Goal: Information Seeking & Learning: Check status

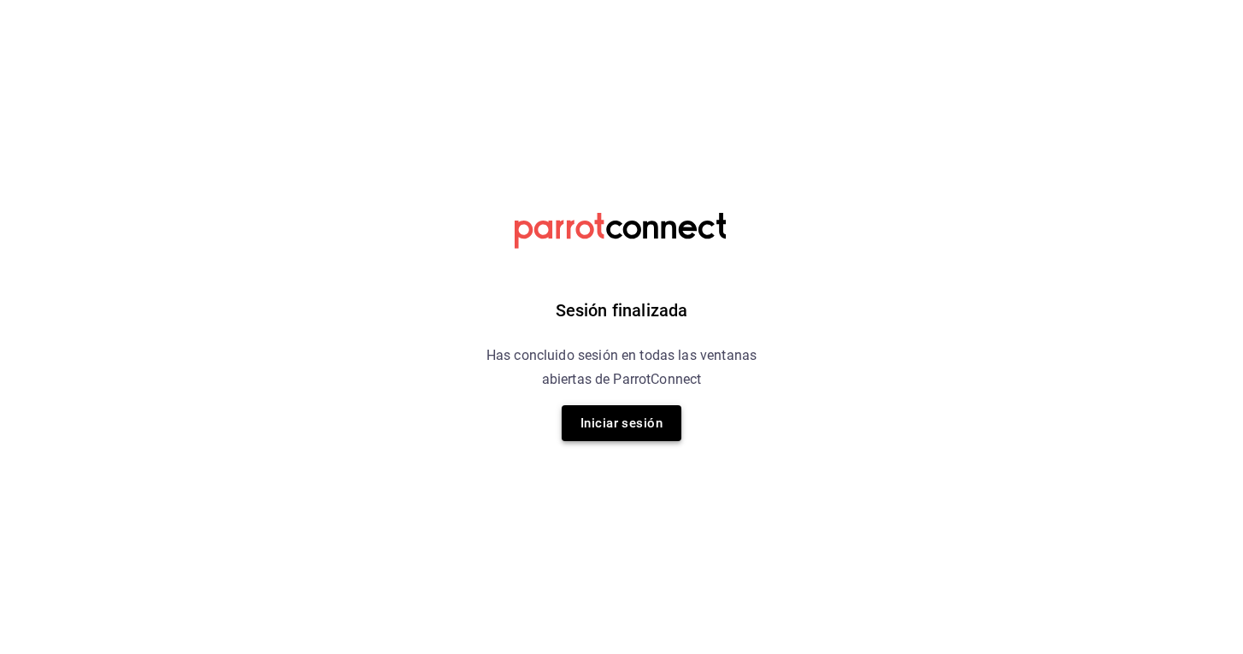
click at [633, 432] on button "Iniciar sesión" at bounding box center [621, 423] width 120 height 36
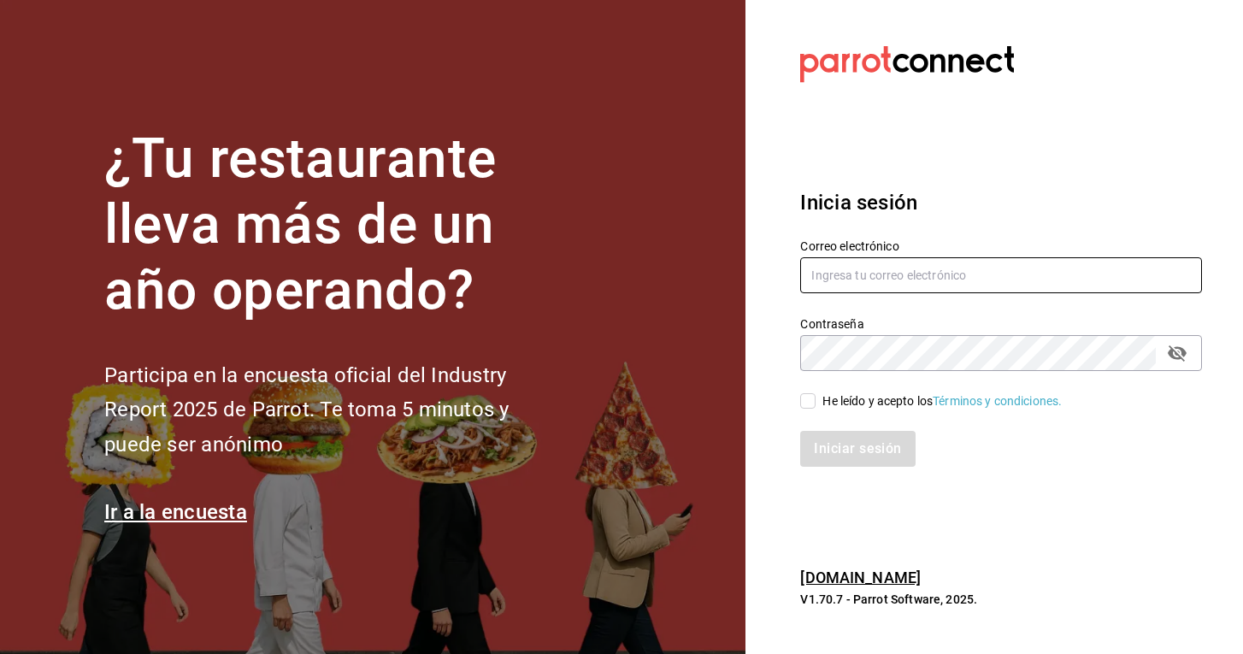
type input "[EMAIL_ADDRESS][DOMAIN_NAME]"
click at [804, 397] on input "He leído y acepto los Términos y condiciones." at bounding box center [807, 400] width 15 height 15
checkbox input "true"
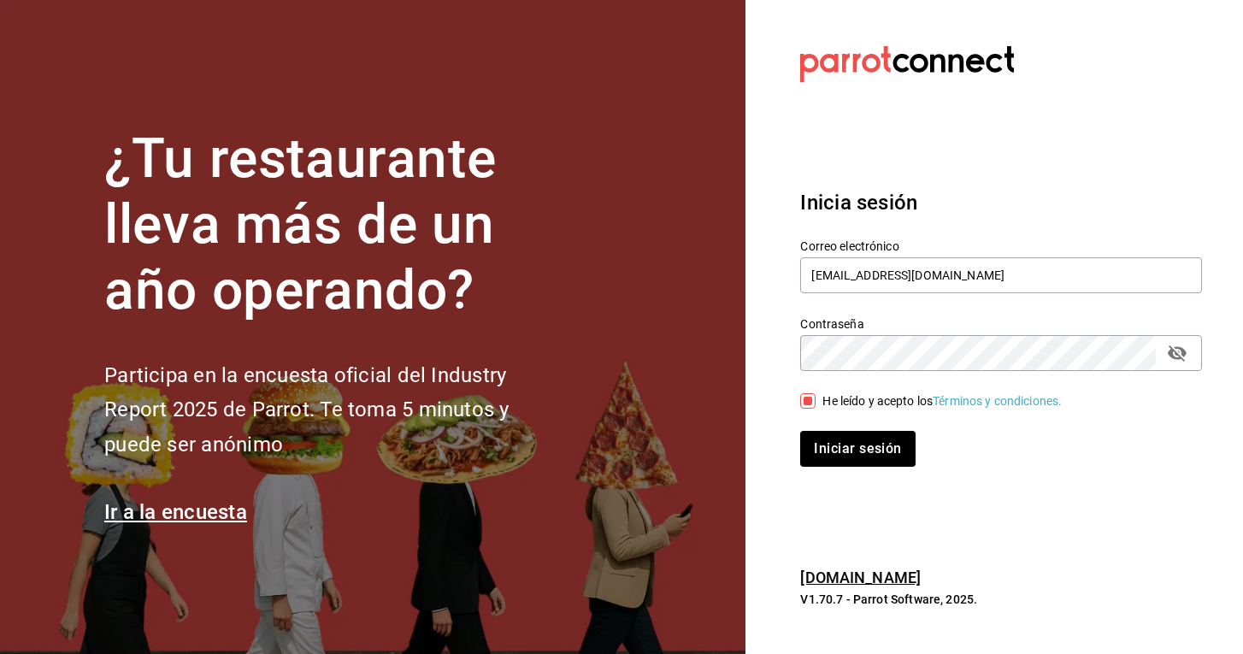
click at [1177, 355] on icon "passwordField" at bounding box center [1176, 353] width 19 height 16
click at [867, 441] on button "Iniciar sesión" at bounding box center [858, 449] width 116 height 36
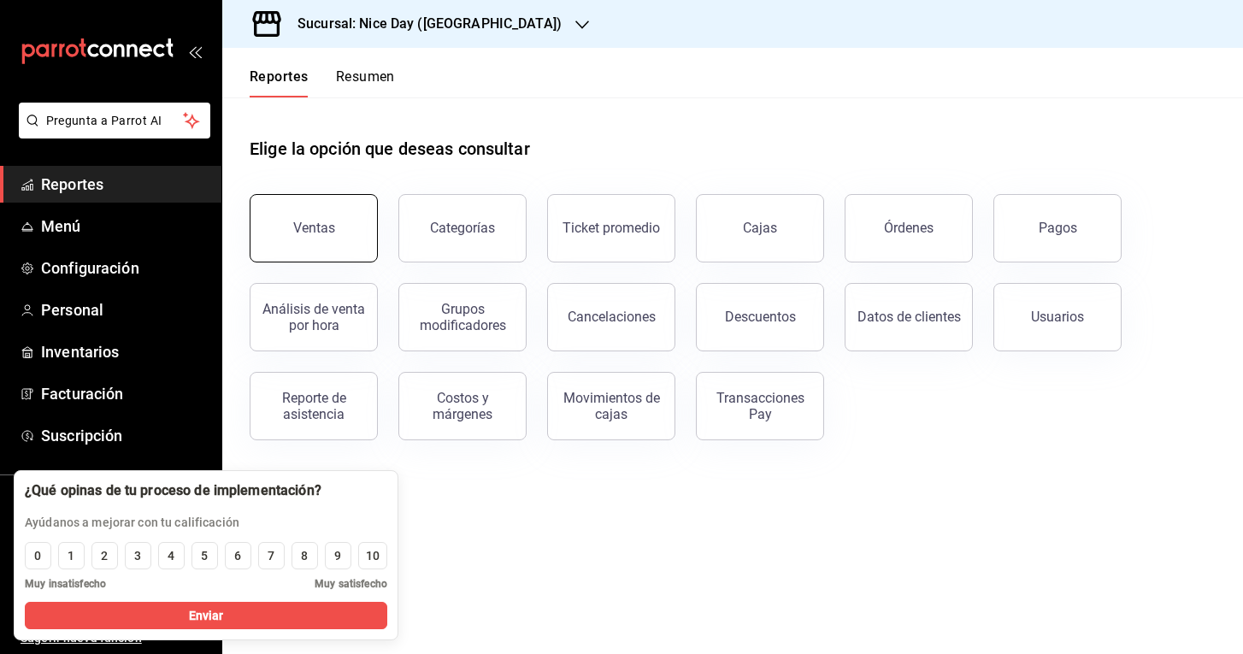
click at [346, 226] on button "Ventas" at bounding box center [314, 228] width 128 height 68
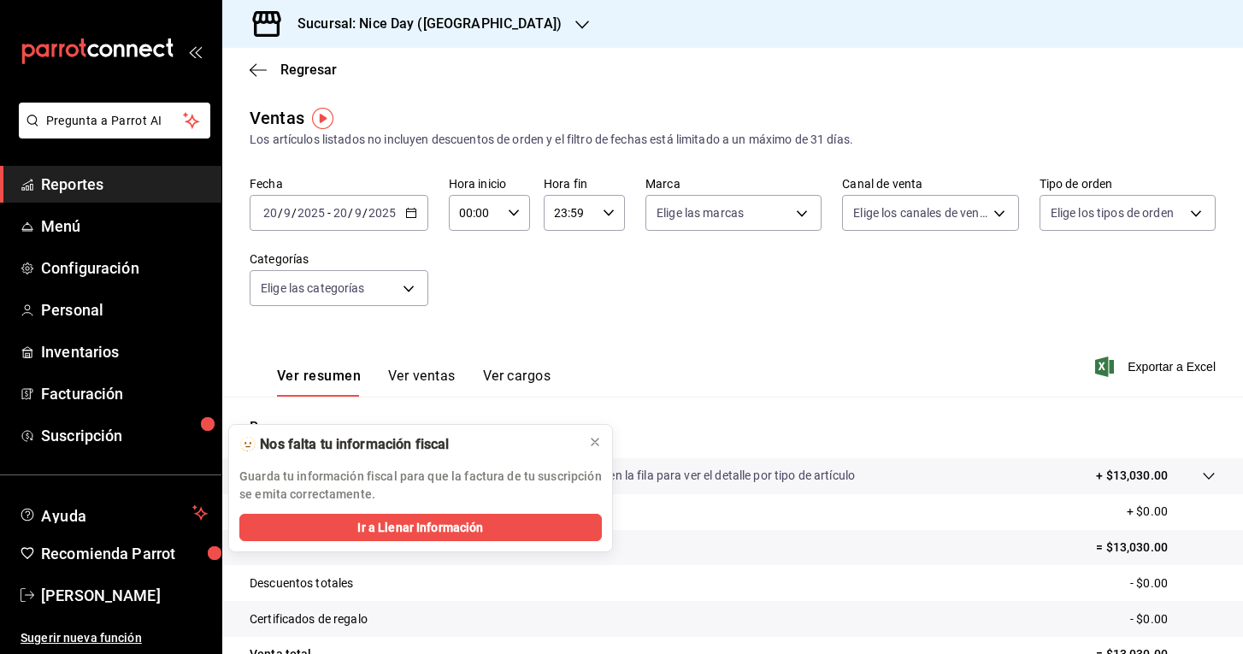
click at [349, 223] on div "2025-09-20 20 / 9 / 2025 - 2025-09-20 20 / 9 / 2025" at bounding box center [339, 213] width 179 height 36
click at [306, 265] on span "Hoy" at bounding box center [330, 265] width 132 height 18
click at [598, 444] on icon at bounding box center [595, 442] width 14 height 14
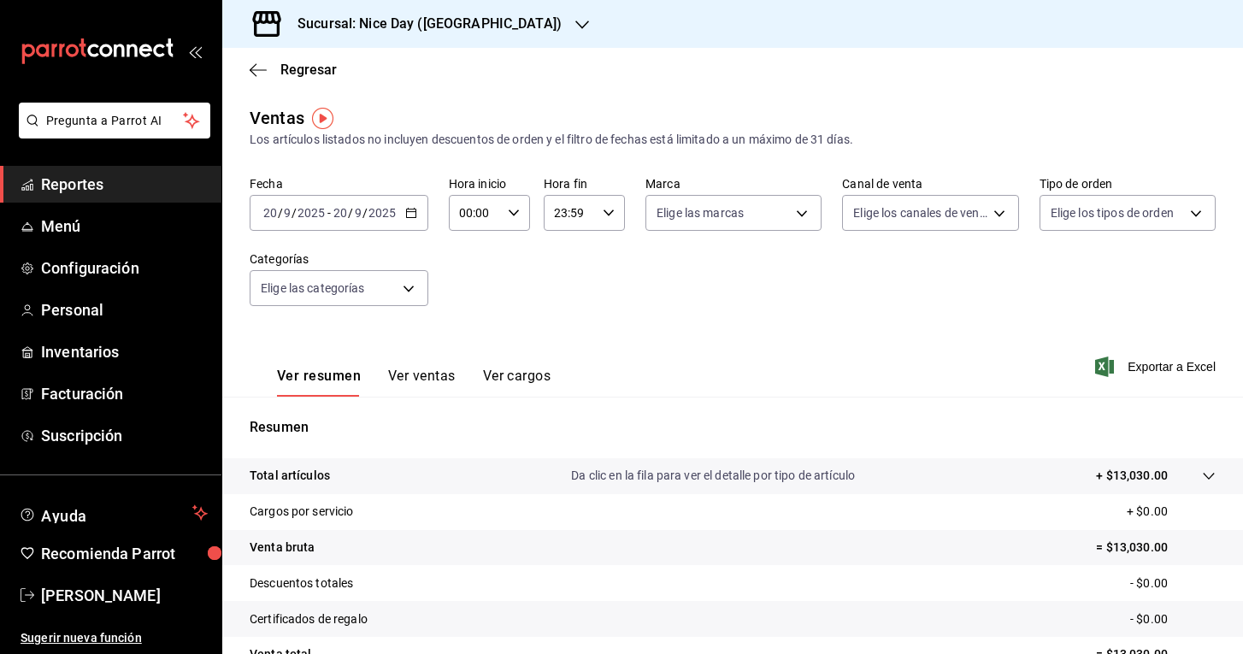
scroll to position [165, 0]
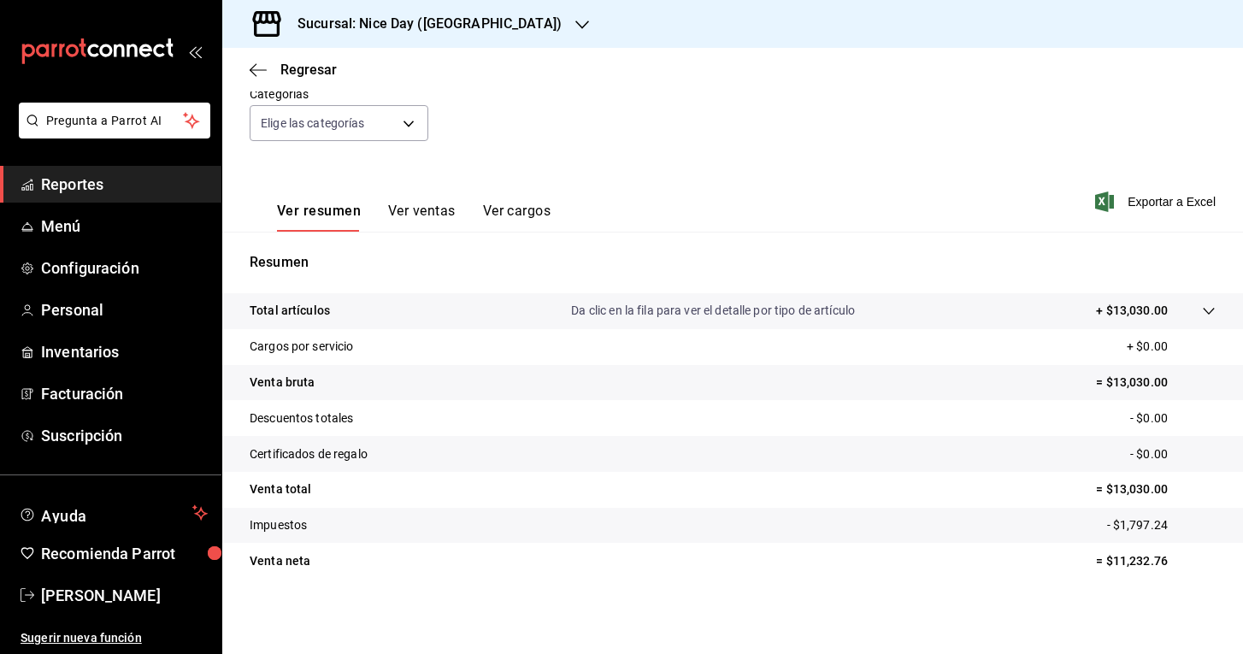
click at [1124, 493] on p "= $13,030.00" at bounding box center [1156, 489] width 120 height 18
click at [420, 220] on button "Ver ventas" at bounding box center [422, 217] width 68 height 29
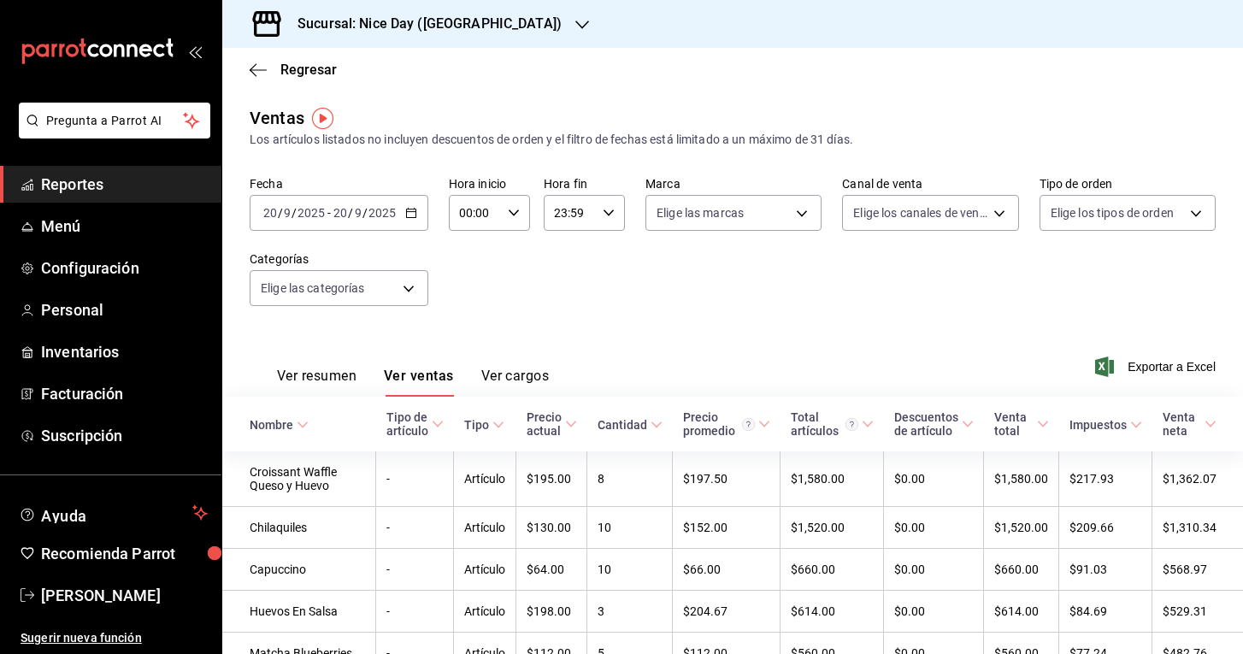
click at [513, 374] on button "Ver cargos" at bounding box center [515, 381] width 68 height 29
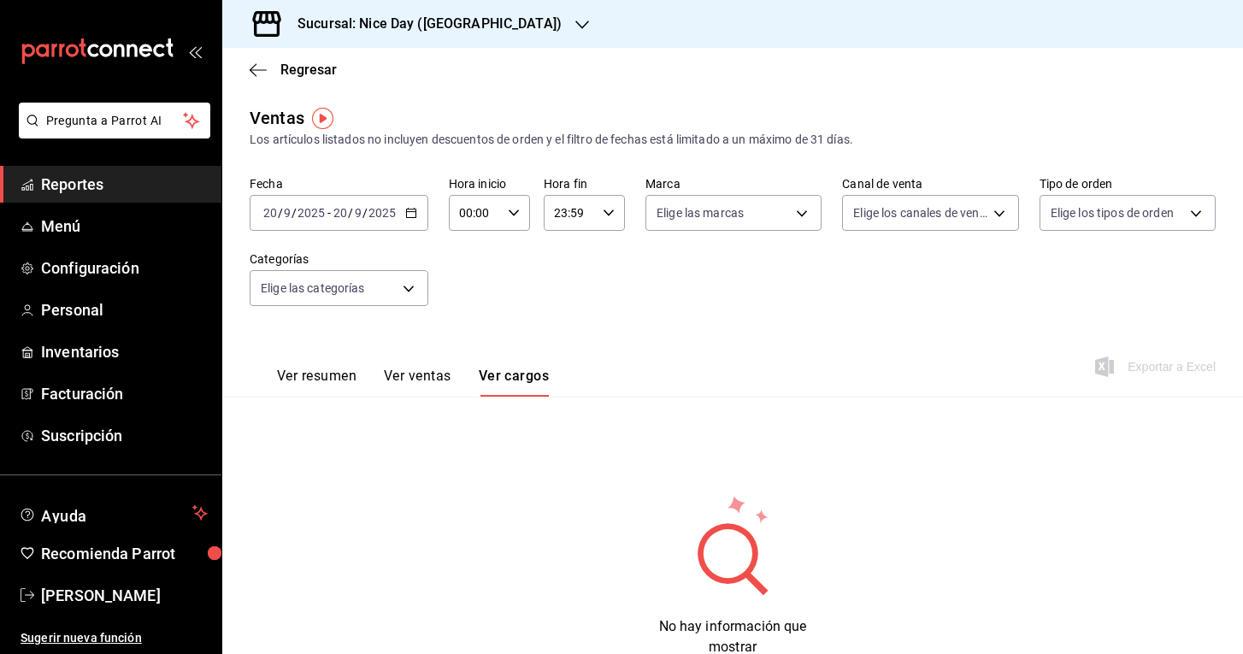
click at [575, 28] on icon "button" at bounding box center [582, 25] width 14 height 14
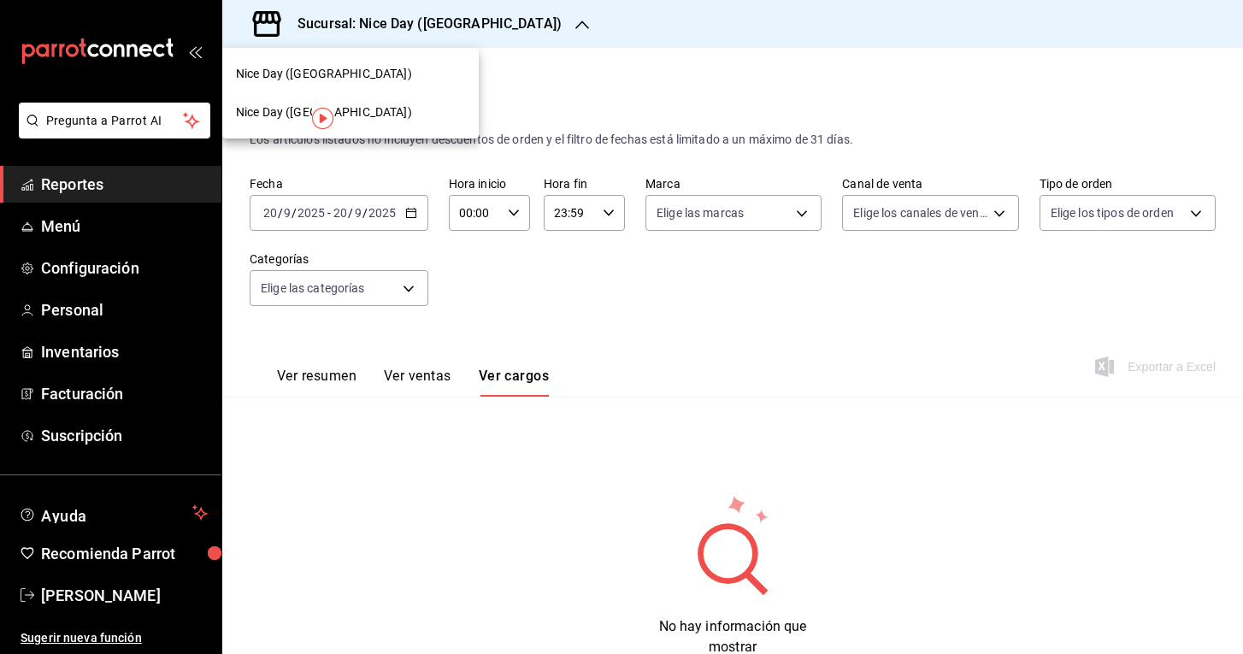
click at [296, 112] on span "Nice Day (Pánuco)" at bounding box center [324, 112] width 176 height 18
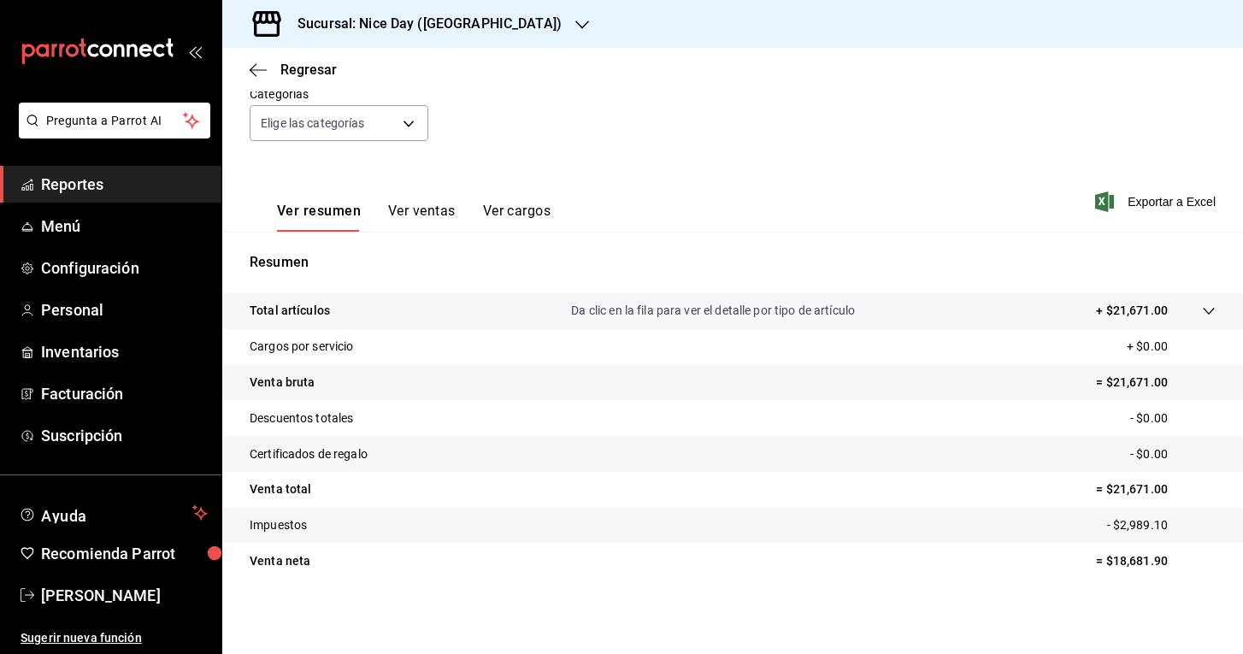
scroll to position [165, 0]
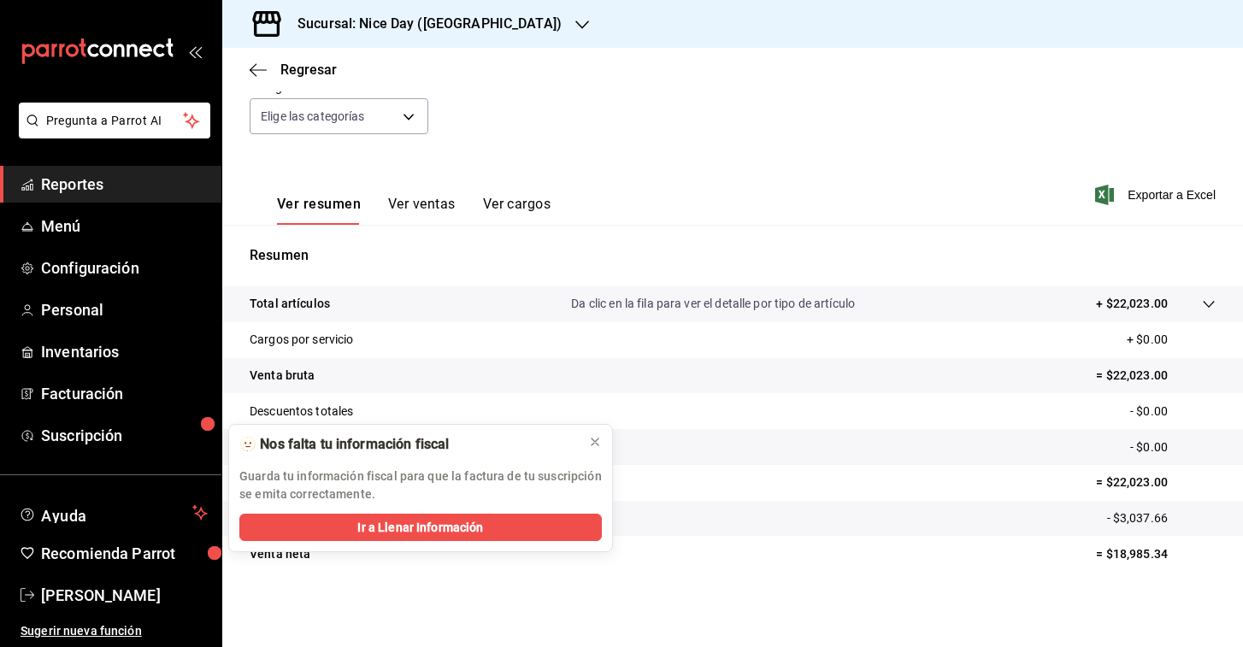
scroll to position [172, 0]
click at [726, 551] on tr "Venta neta = $18,985.34" at bounding box center [732, 554] width 1020 height 36
click at [598, 444] on icon at bounding box center [595, 442] width 14 height 14
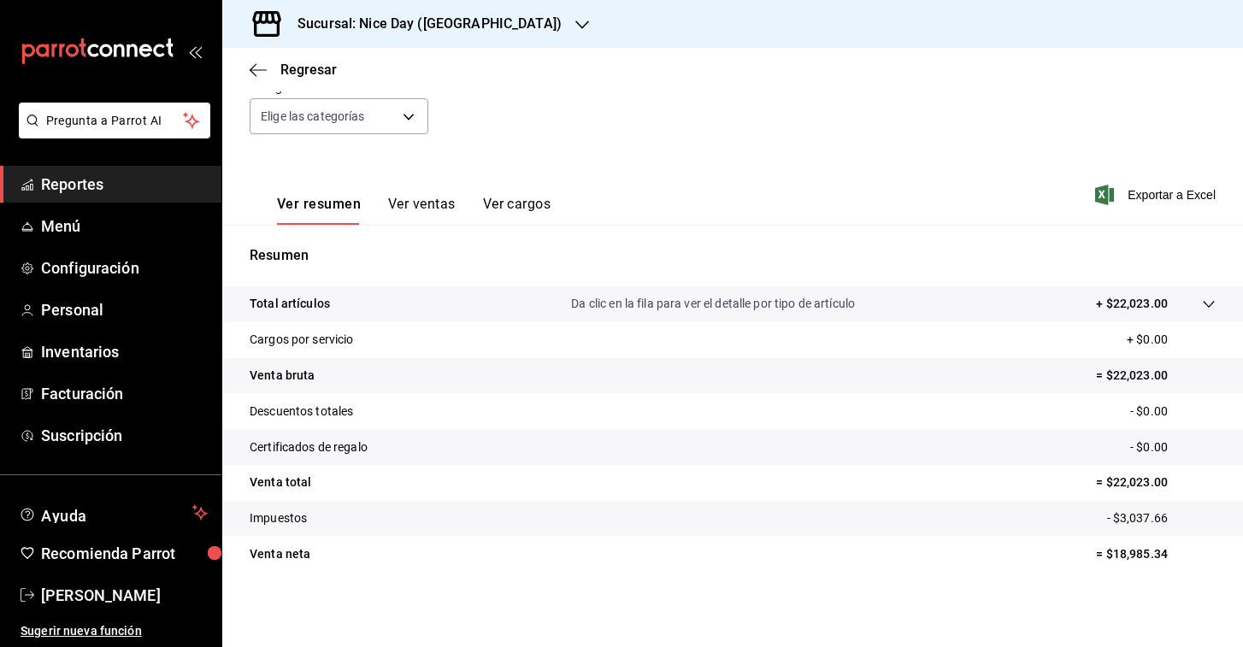
click at [575, 22] on icon "button" at bounding box center [582, 25] width 14 height 9
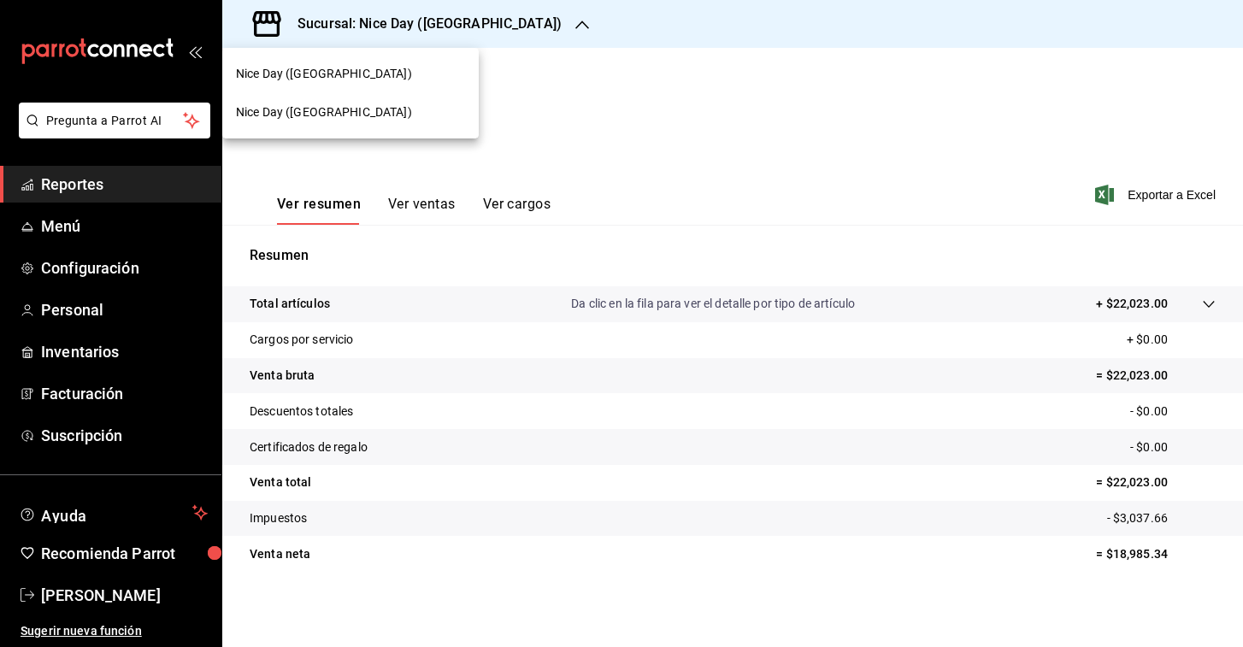
click at [338, 74] on div "Nice Day (Puebla)" at bounding box center [350, 74] width 229 height 18
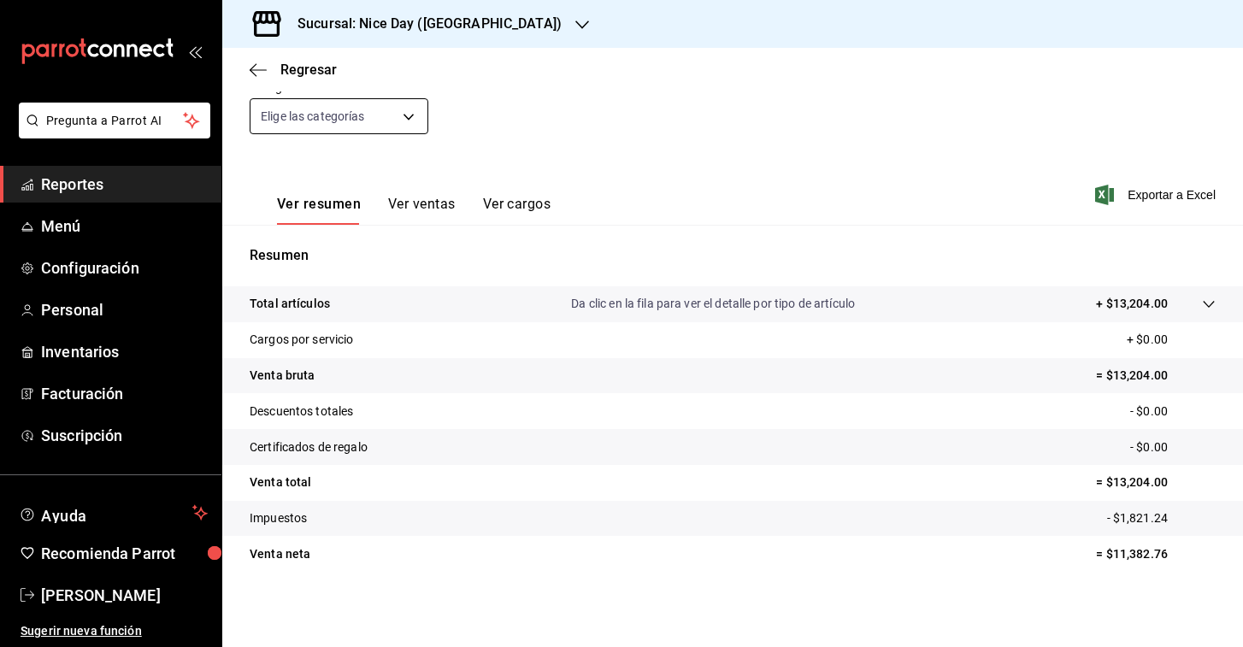
click at [401, 116] on body "Pregunta a Parrot AI Reportes Menú Configuración Personal Inventarios Facturaci…" at bounding box center [621, 323] width 1243 height 647
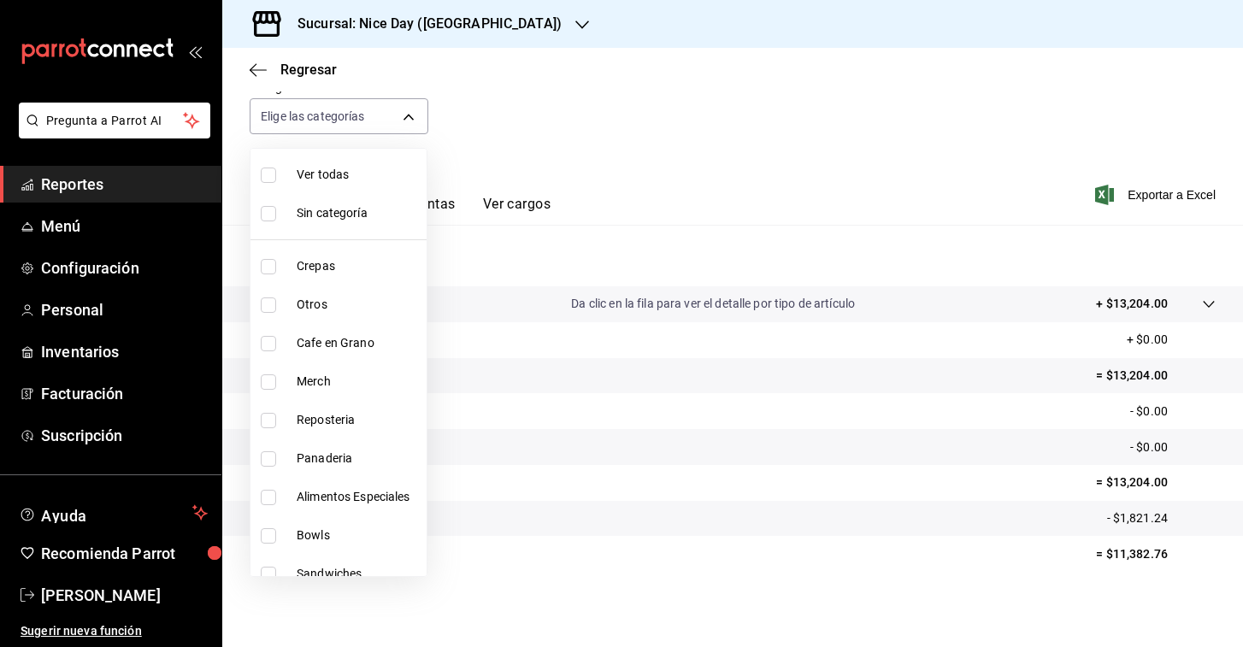
click at [613, 159] on div at bounding box center [621, 323] width 1243 height 647
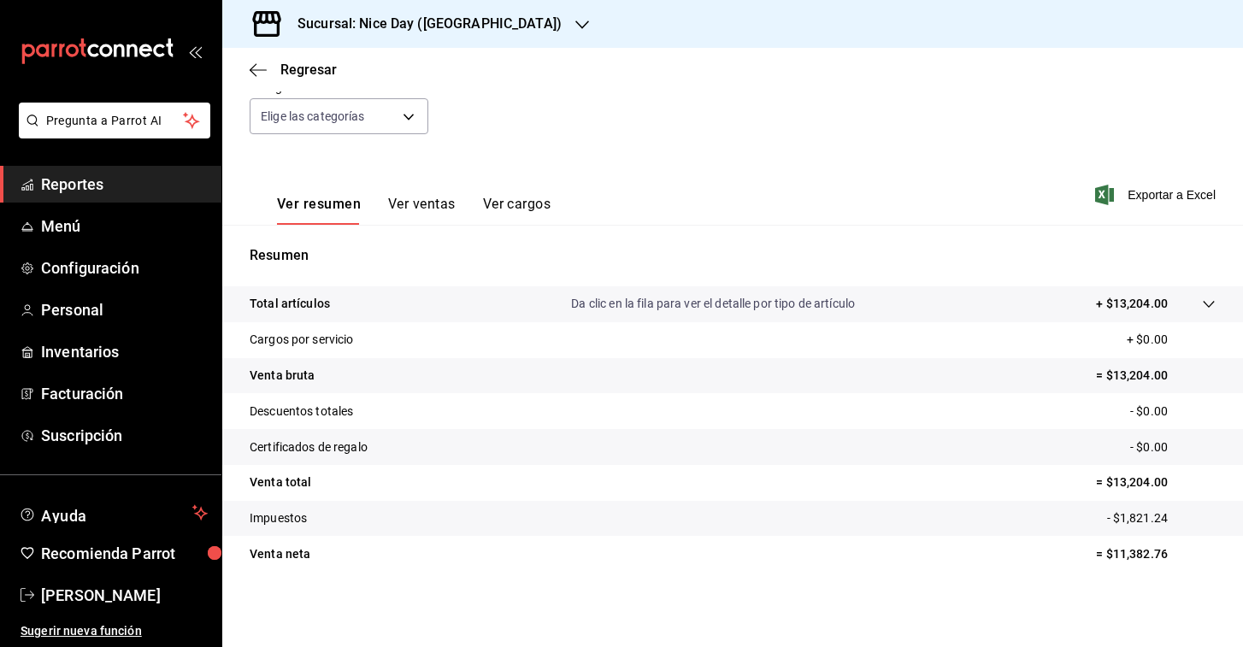
click at [430, 199] on button "Ver ventas" at bounding box center [422, 210] width 68 height 29
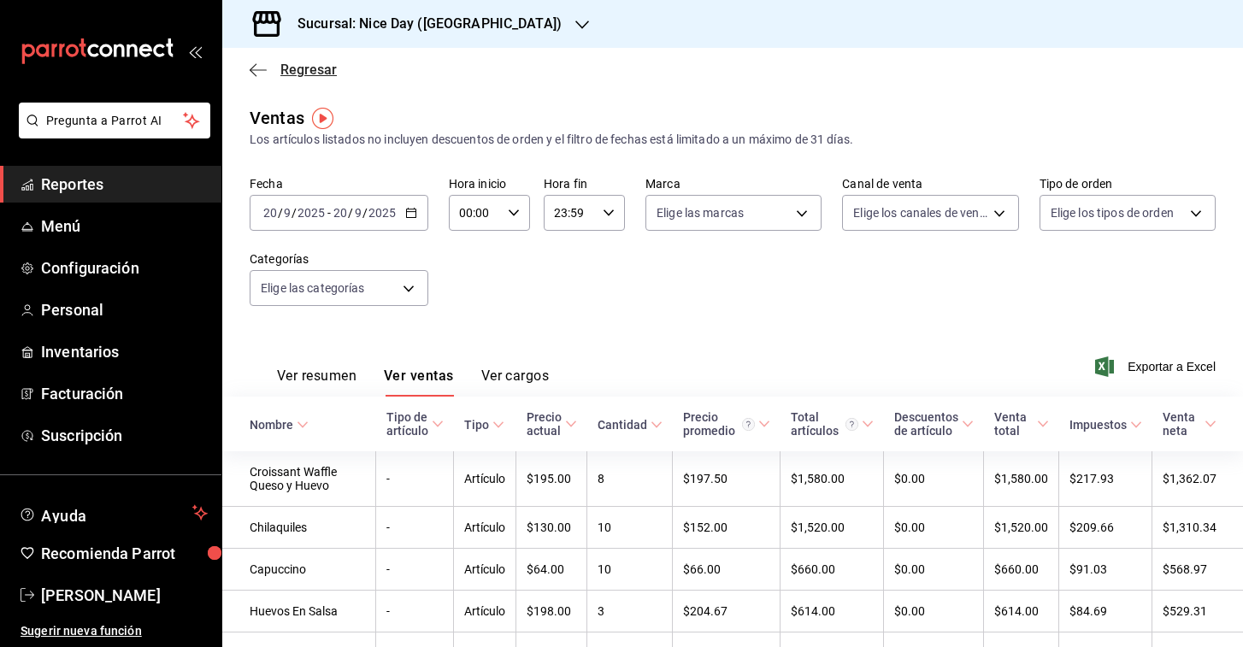
click at [251, 65] on icon "button" at bounding box center [258, 69] width 17 height 15
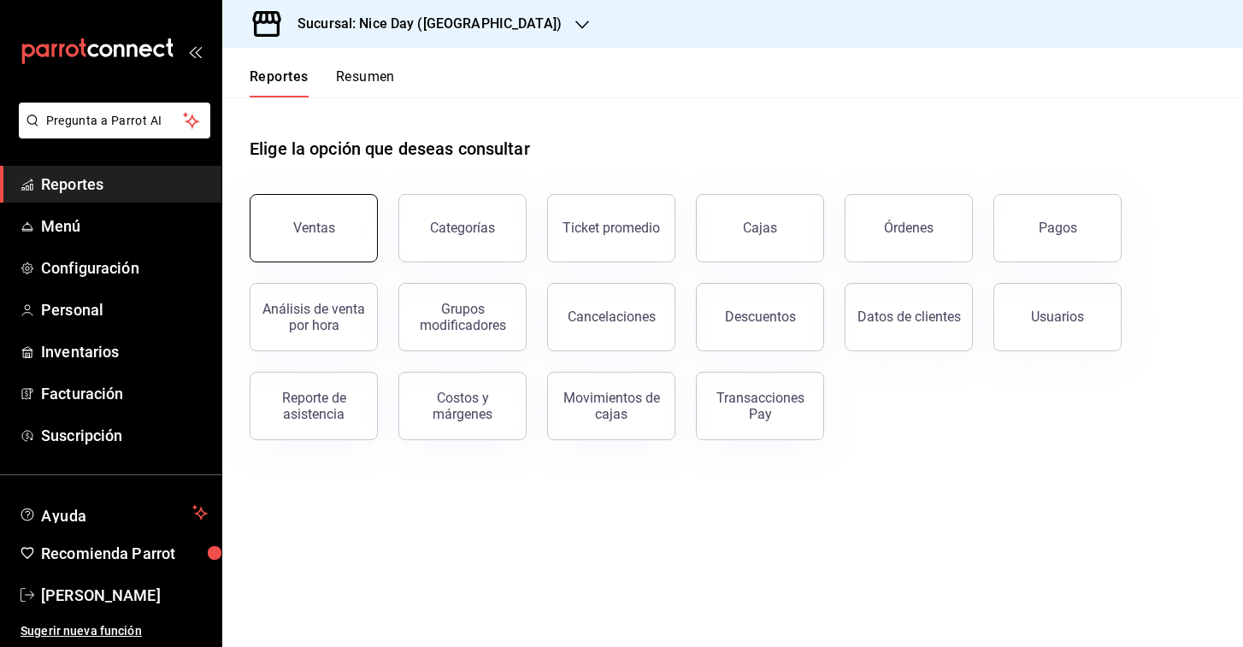
click at [328, 234] on div "Ventas" at bounding box center [314, 228] width 42 height 16
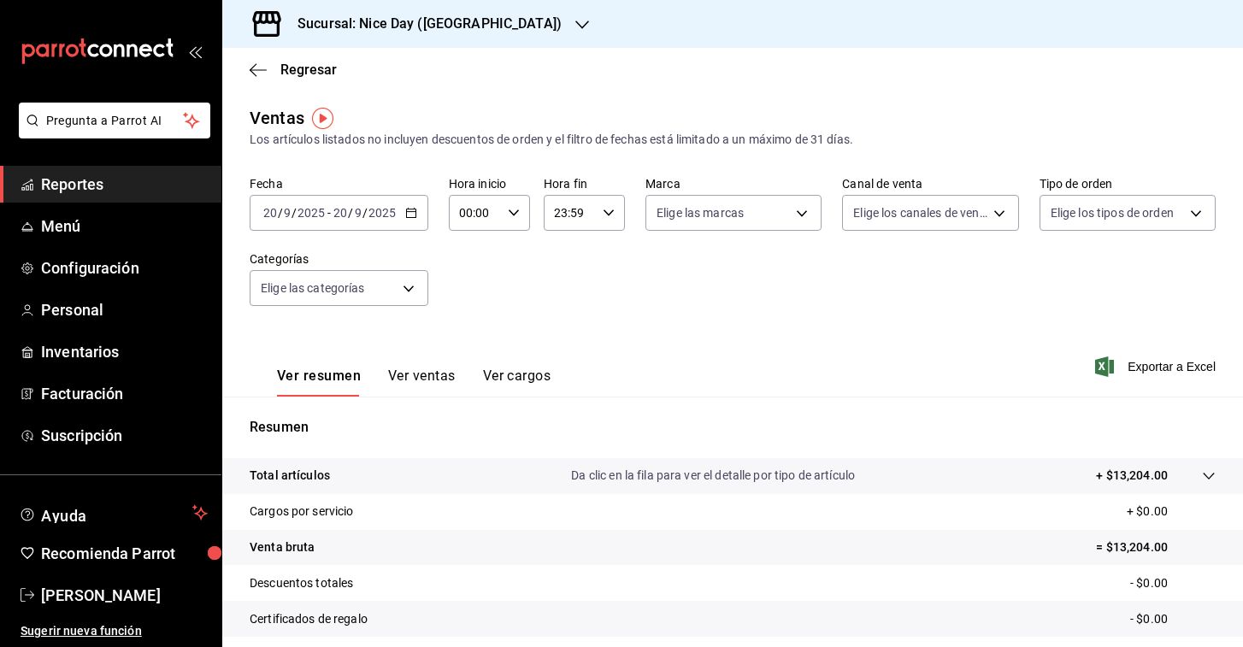
click at [397, 205] on div "2025-09-20 20 / 9 / 2025 - 2025-09-20 20 / 9 / 2025" at bounding box center [339, 213] width 179 height 36
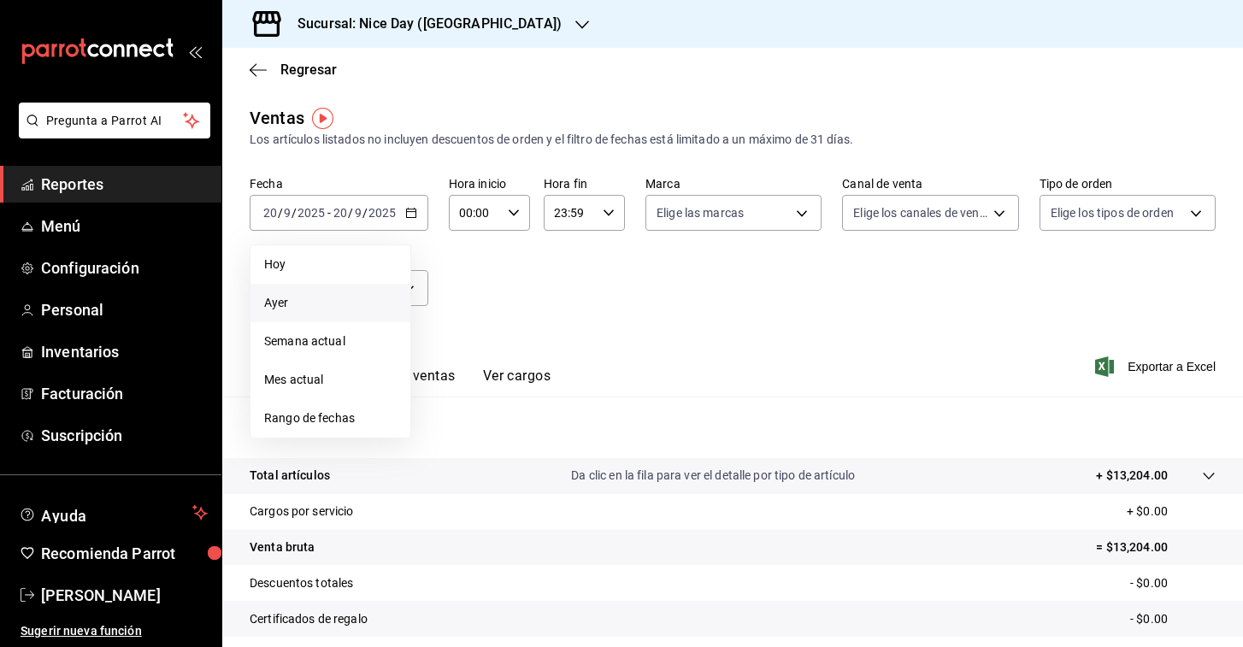
click at [303, 305] on span "Ayer" at bounding box center [330, 303] width 132 height 18
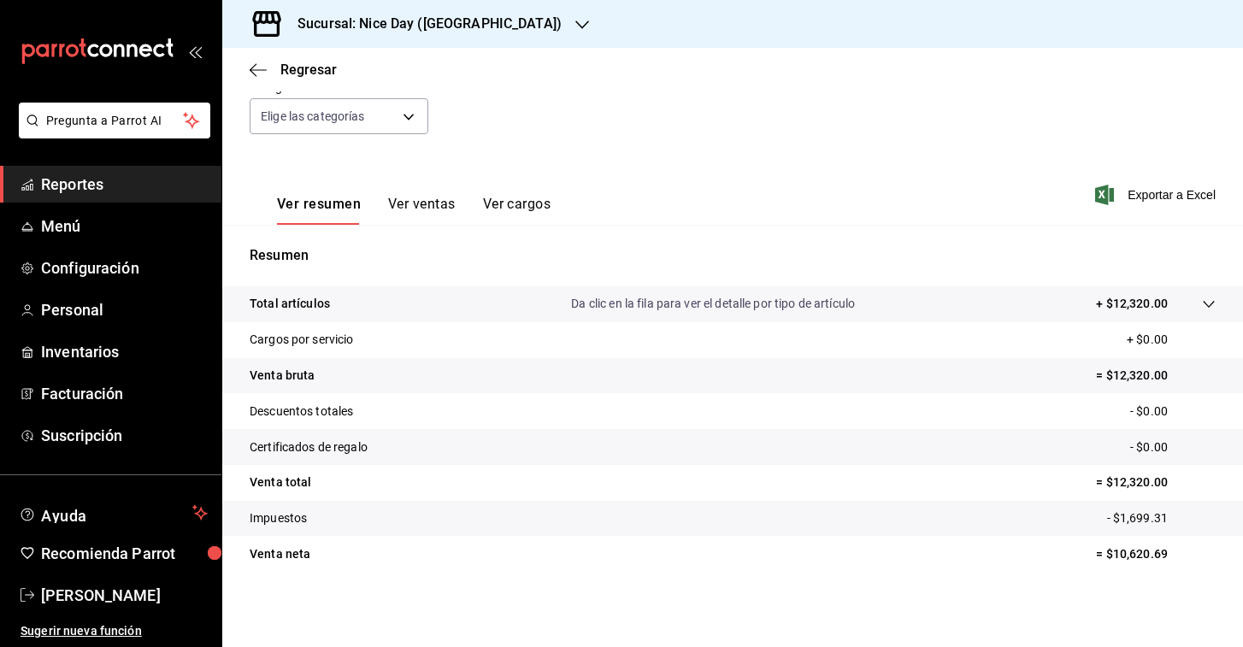
scroll to position [172, 0]
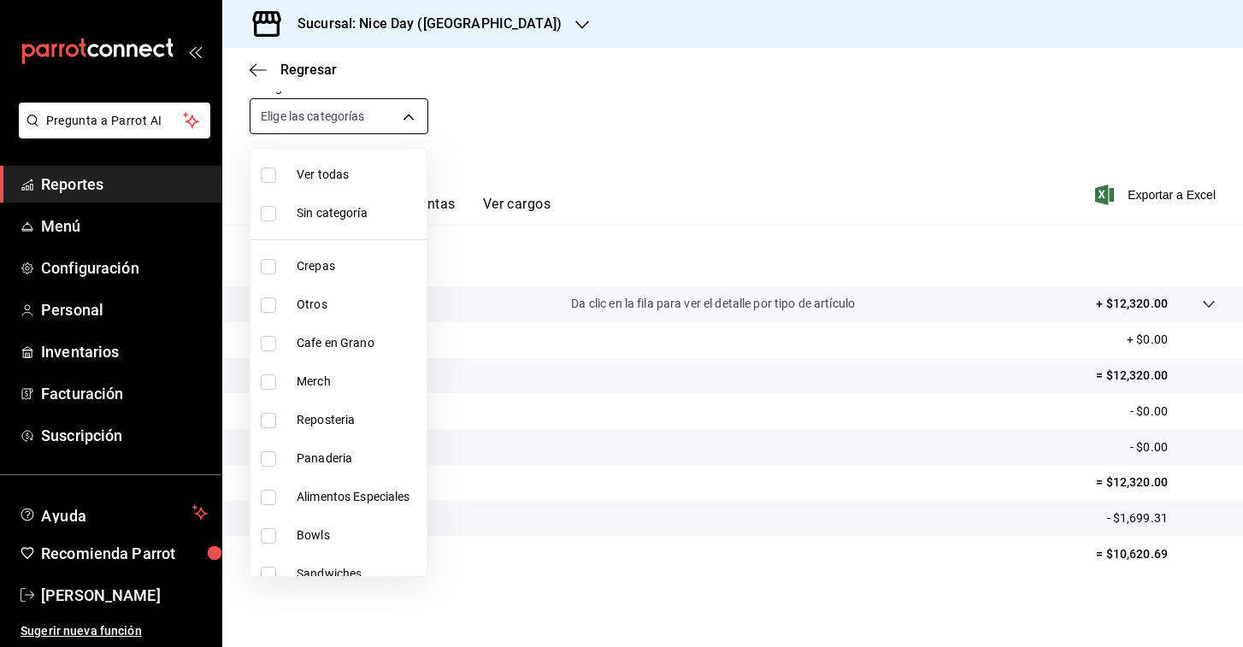
click at [409, 117] on body "Pregunta a Parrot AI Reportes Menú Configuración Personal Inventarios Facturaci…" at bounding box center [621, 323] width 1243 height 647
click at [257, 68] on div at bounding box center [621, 323] width 1243 height 647
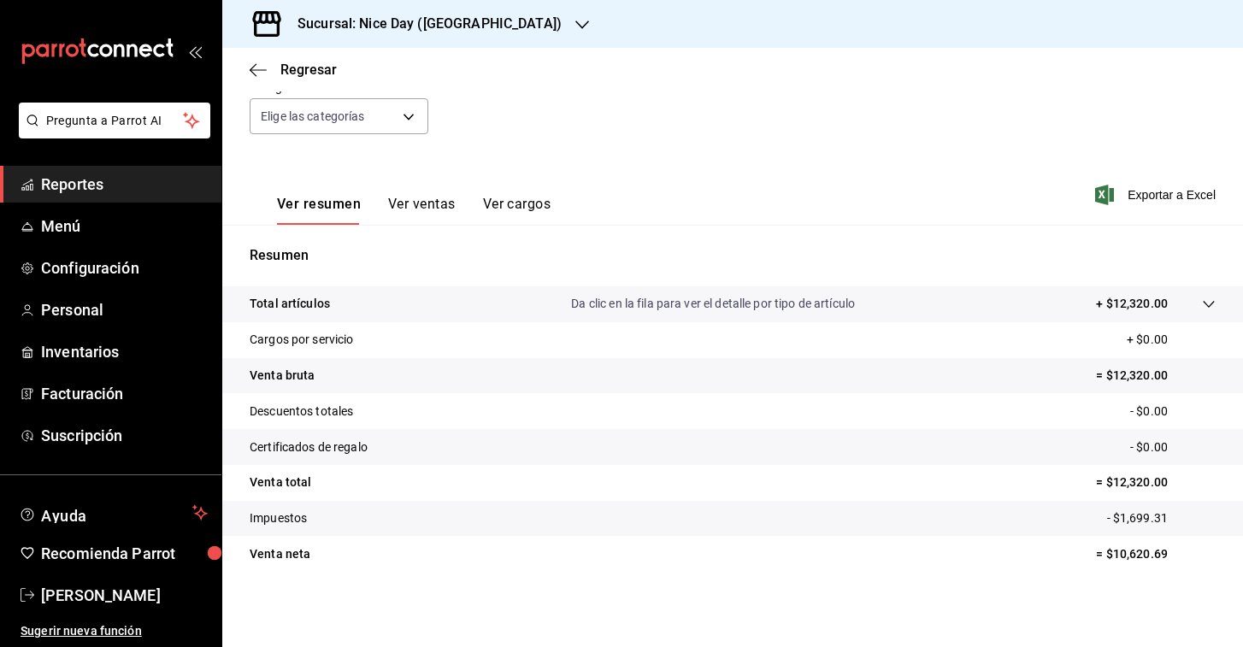
click at [257, 68] on icon "button" at bounding box center [258, 69] width 17 height 15
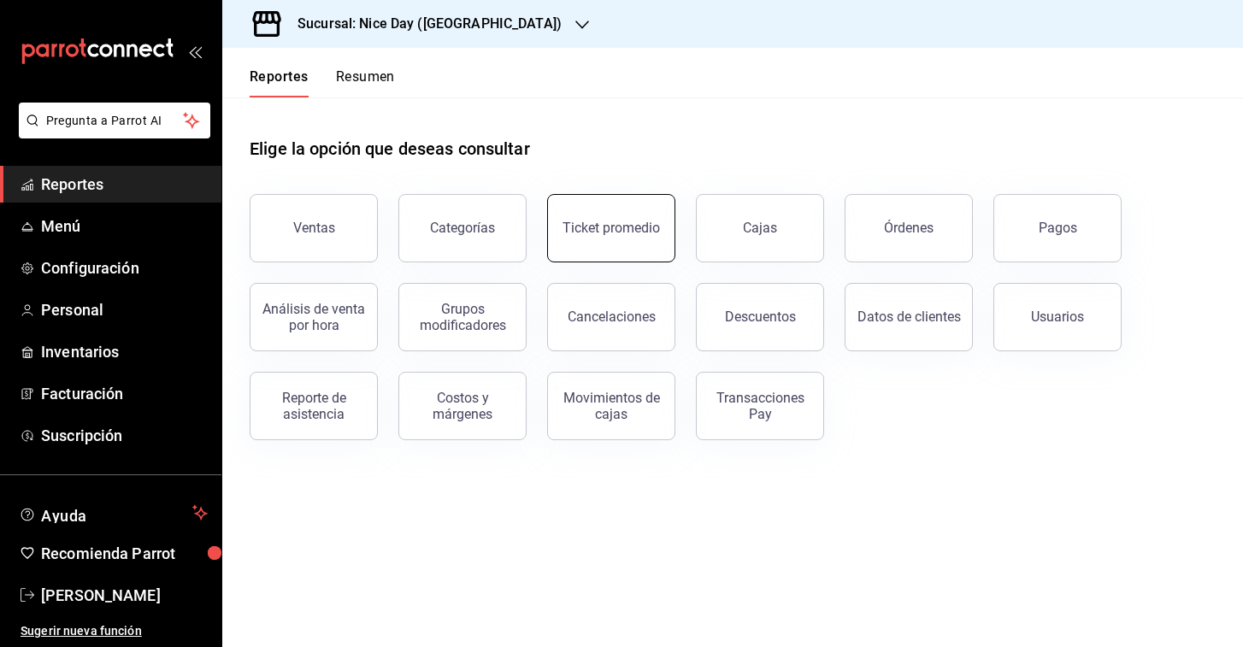
click at [590, 252] on button "Ticket promedio" at bounding box center [611, 228] width 128 height 68
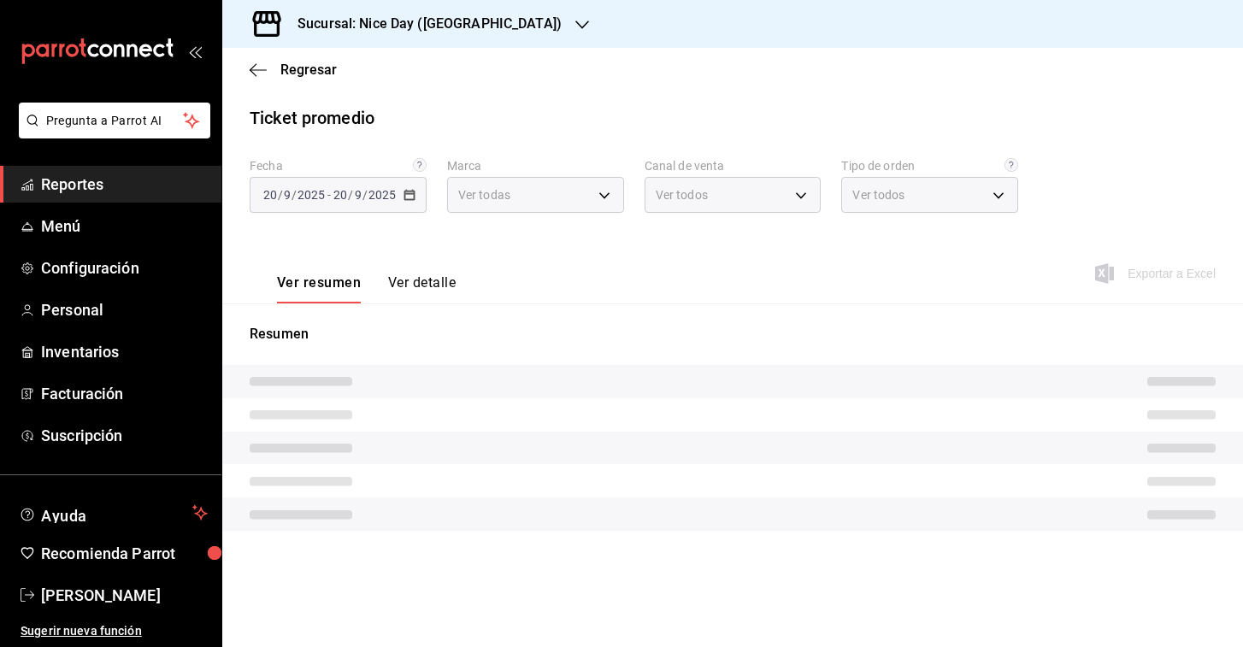
type input "dcb30cbc-1d0b-423c-b677-e1aa9ad02bbe"
type input "PARROT,UBER_EATS,RAPPI,DIDI_FOOD,ONLINE"
type input "ee8f8510-d711-423a-a439-3470494042e3,ea5a7b43-7305-460d-8c93-a5af69e6fc06,EXTER…"
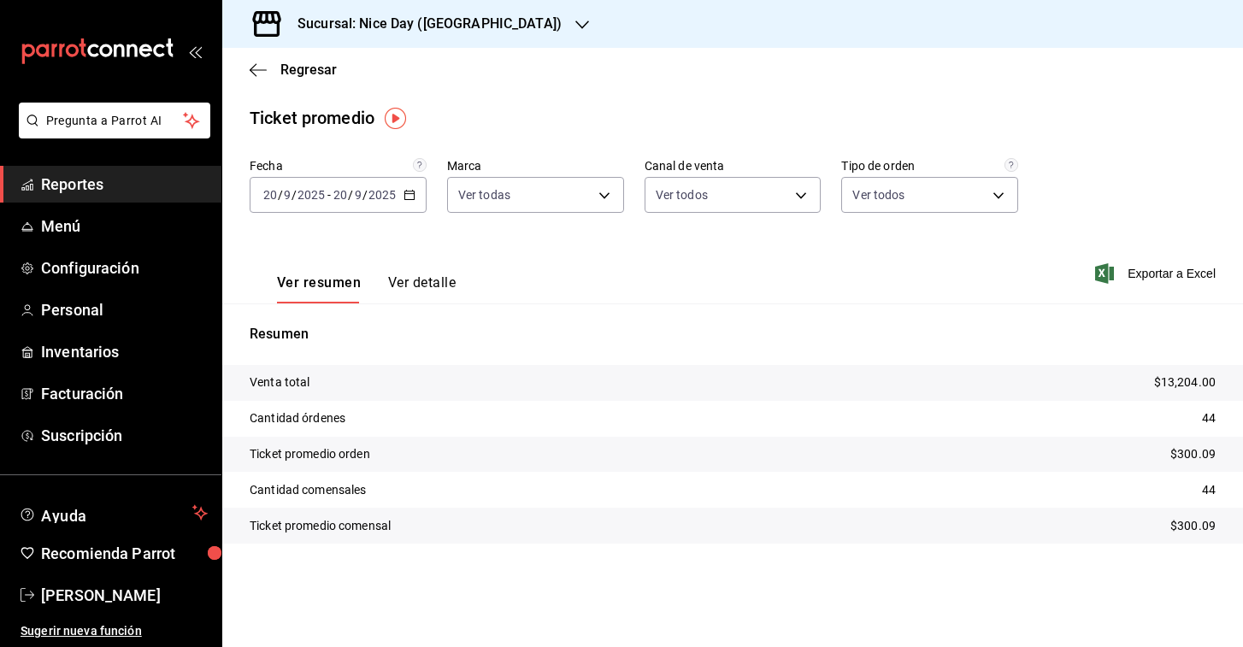
click at [409, 196] on icon "button" at bounding box center [409, 195] width 12 height 12
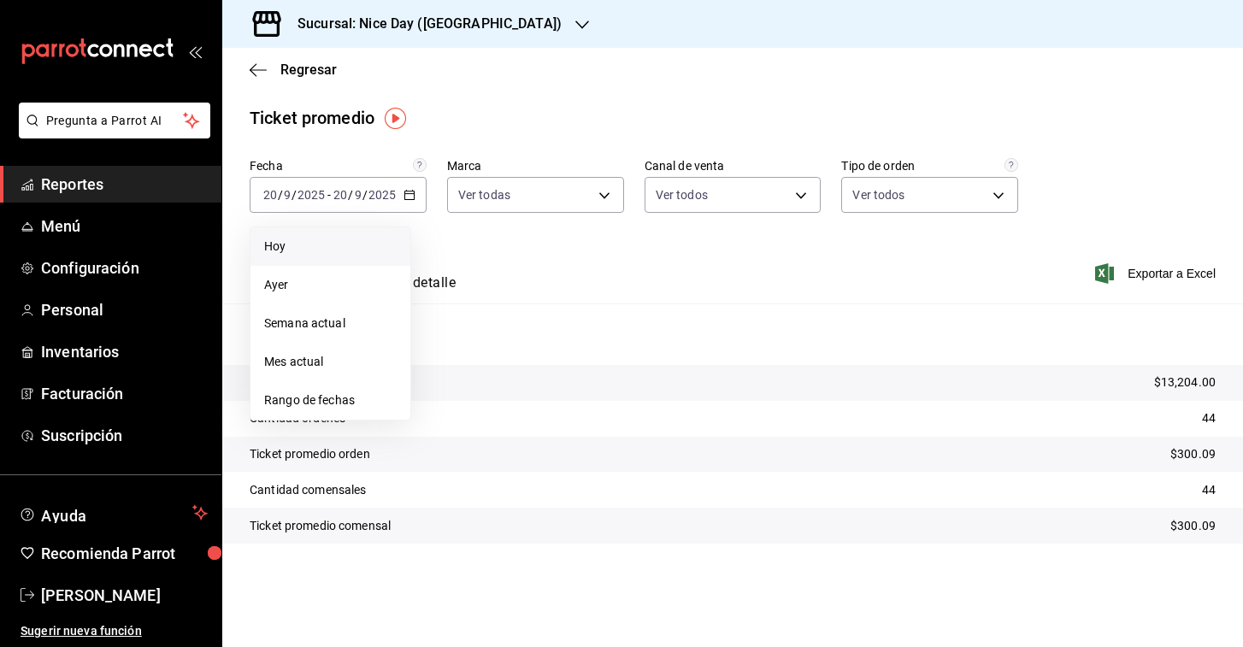
click at [294, 242] on span "Hoy" at bounding box center [330, 247] width 132 height 18
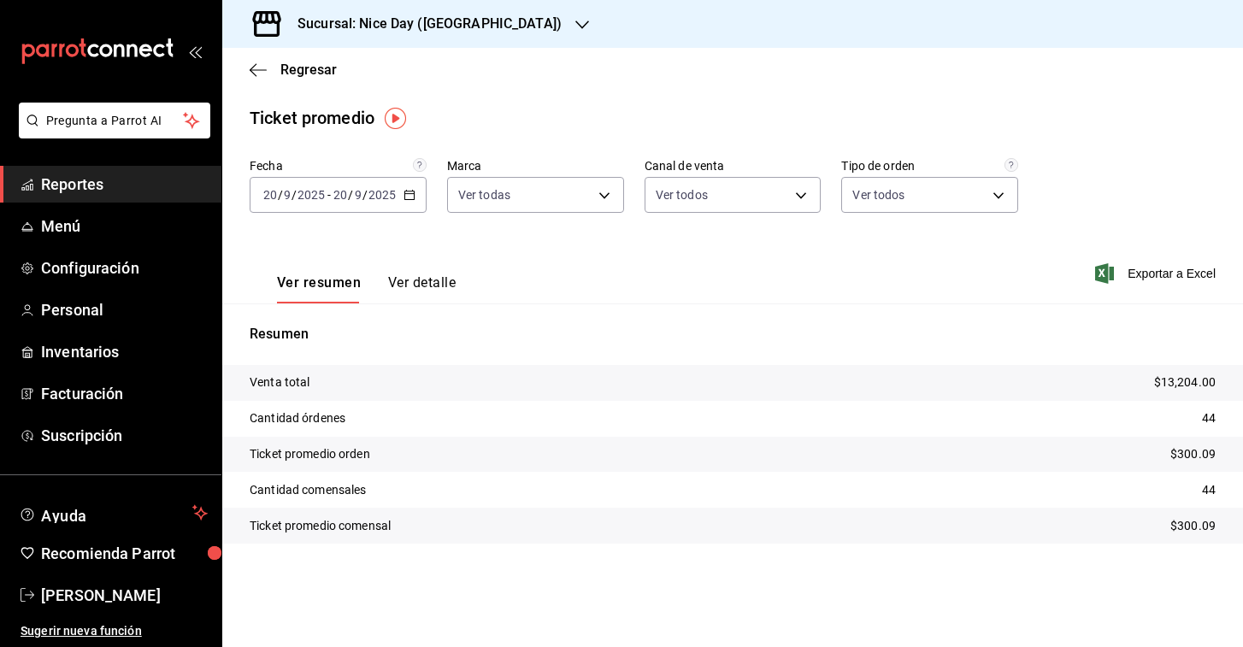
click at [414, 199] on icon "button" at bounding box center [409, 195] width 12 height 12
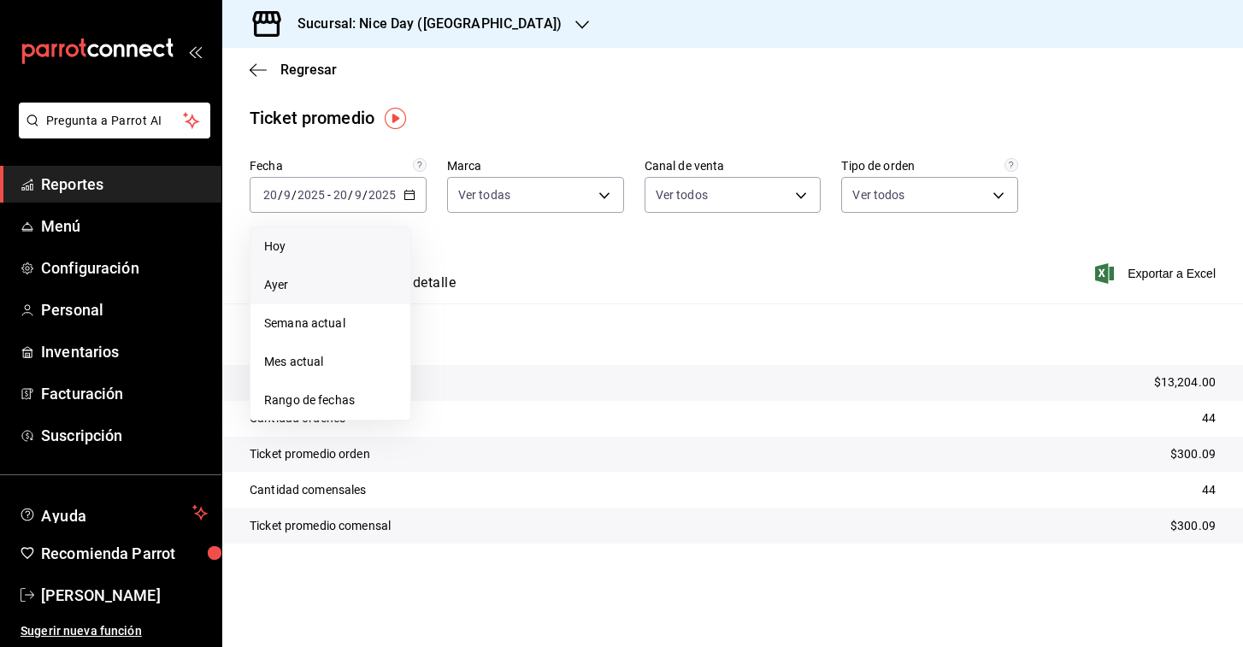
click at [327, 283] on span "Ayer" at bounding box center [330, 285] width 132 height 18
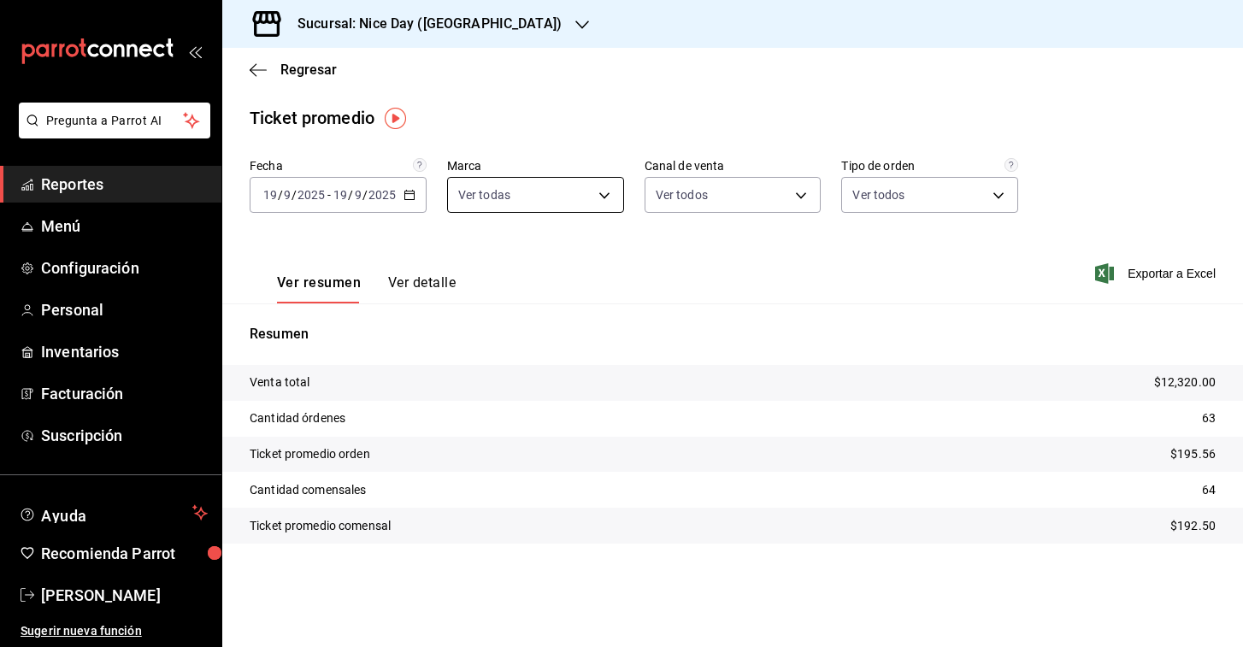
click at [608, 201] on body "Pregunta a Parrot AI Reportes Menú Configuración Personal Inventarios Facturaci…" at bounding box center [621, 323] width 1243 height 647
click at [812, 193] on div at bounding box center [621, 323] width 1243 height 647
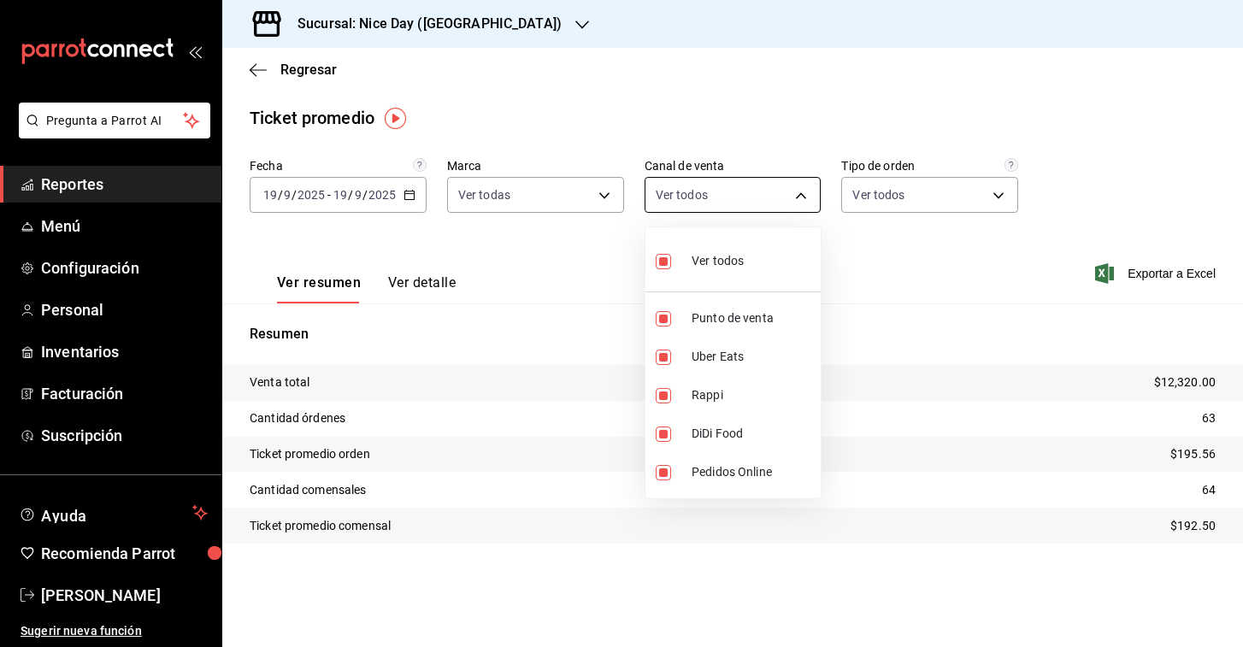
click at [805, 187] on body "Pregunta a Parrot AI Reportes Menú Configuración Personal Inventarios Facturaci…" at bounding box center [621, 323] width 1243 height 647
click at [805, 187] on div at bounding box center [621, 323] width 1243 height 647
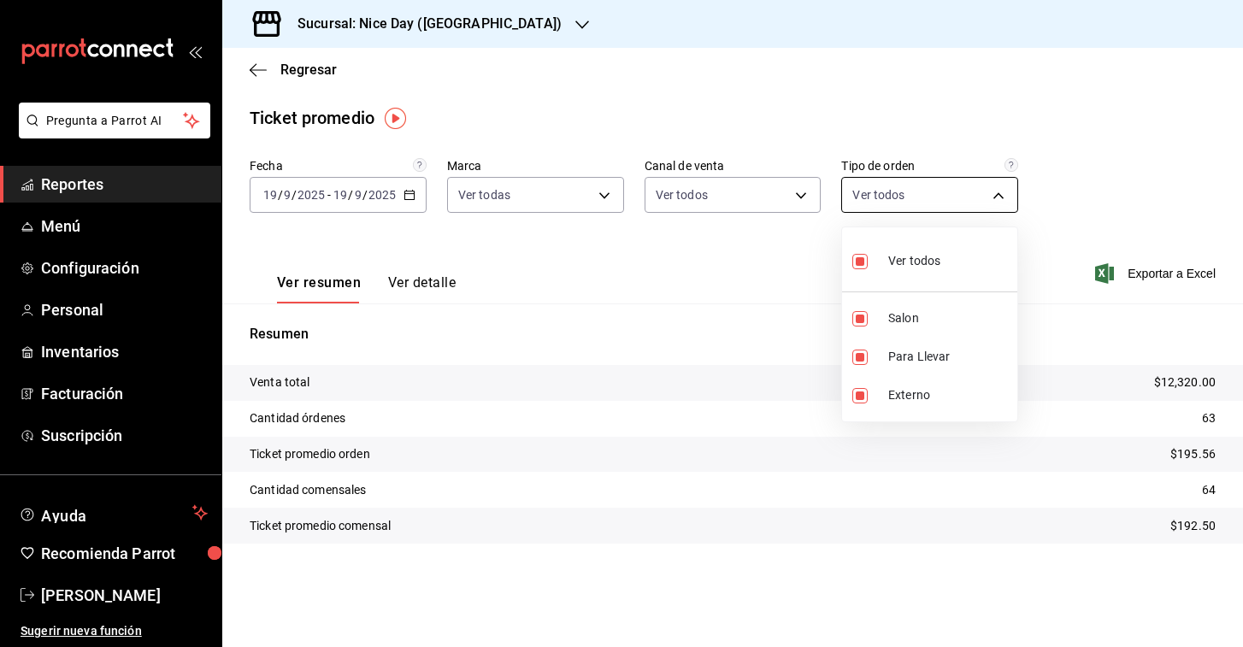
click at [1003, 209] on body "Pregunta a Parrot AI Reportes Menú Configuración Personal Inventarios Facturaci…" at bounding box center [621, 323] width 1243 height 647
click at [1003, 209] on div at bounding box center [621, 323] width 1243 height 647
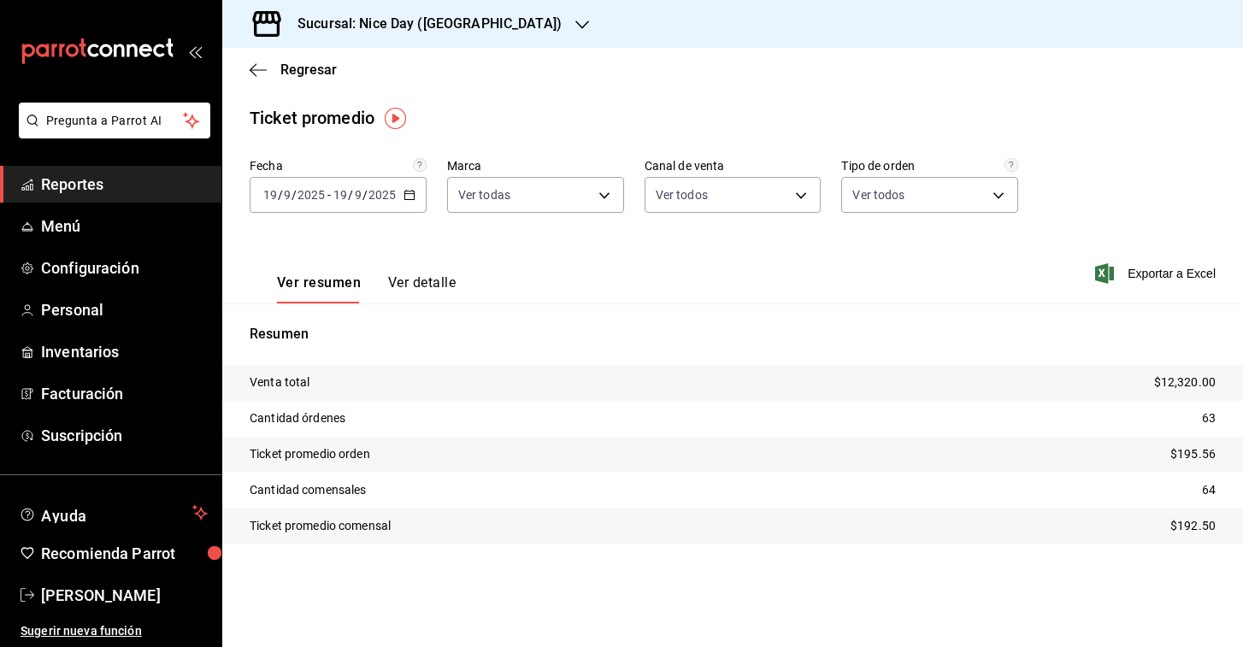
click at [428, 282] on button "Ver detalle" at bounding box center [422, 288] width 68 height 29
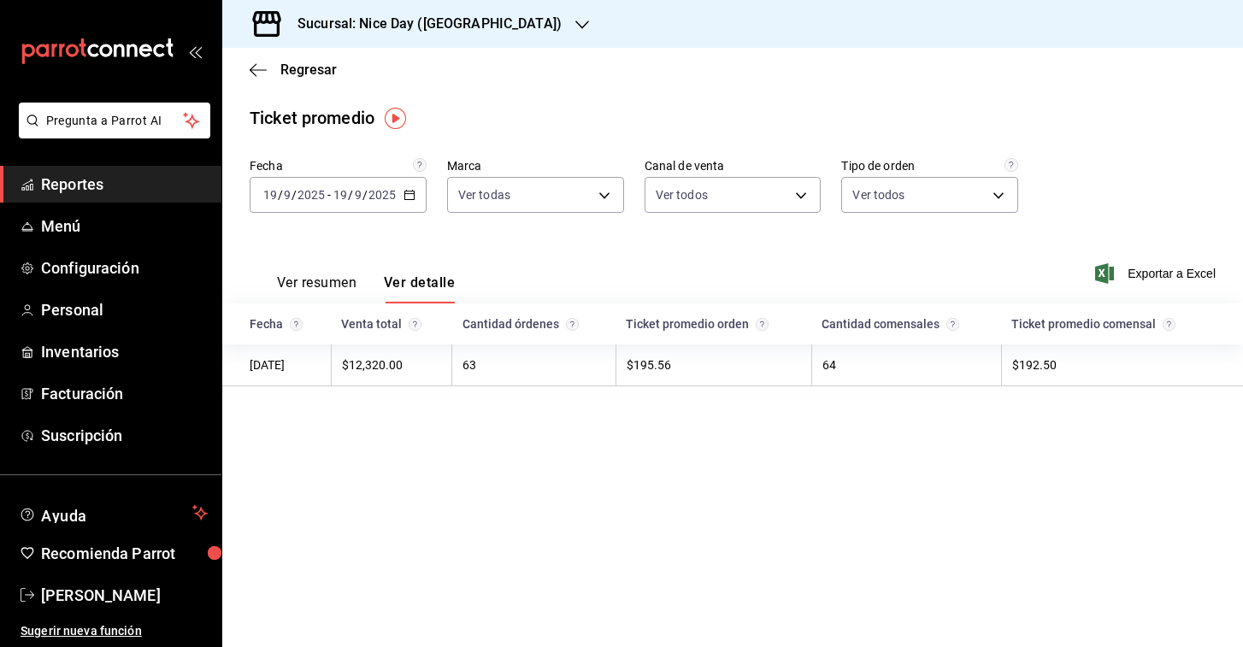
click at [500, 368] on td "63" at bounding box center [534, 365] width 164 height 42
click at [490, 368] on td "63" at bounding box center [534, 365] width 164 height 42
click at [253, 69] on icon "button" at bounding box center [258, 69] width 17 height 1
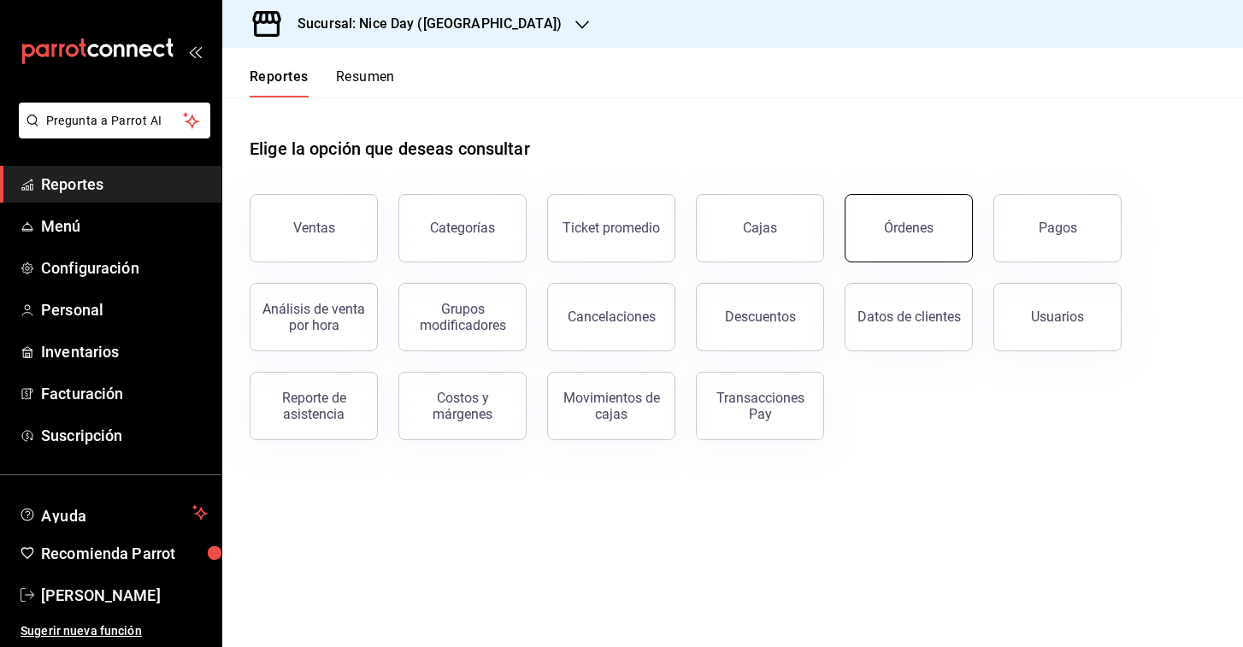
click at [891, 241] on button "Órdenes" at bounding box center [908, 228] width 128 height 68
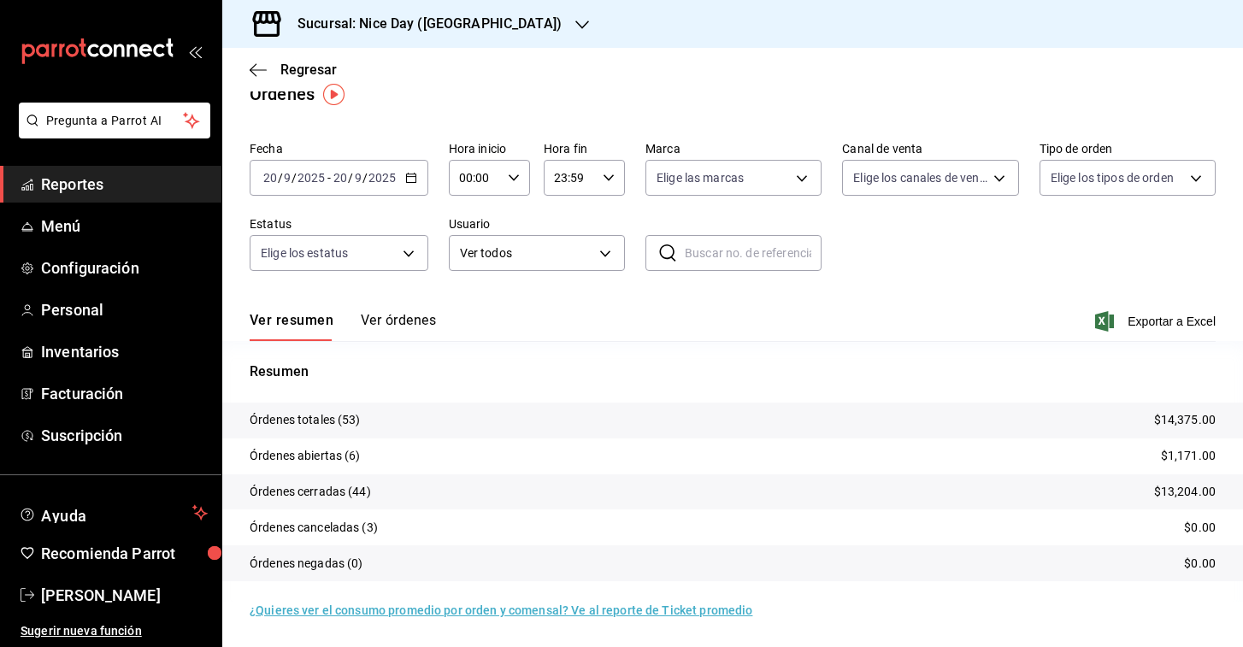
click at [367, 538] on tr "Órdenes canceladas (3) $0.00" at bounding box center [732, 527] width 1020 height 36
click at [364, 523] on p "Órdenes canceladas (3)" at bounding box center [314, 528] width 128 height 18
click at [427, 534] on tr "Órdenes canceladas (3) $0.00" at bounding box center [732, 527] width 1020 height 36
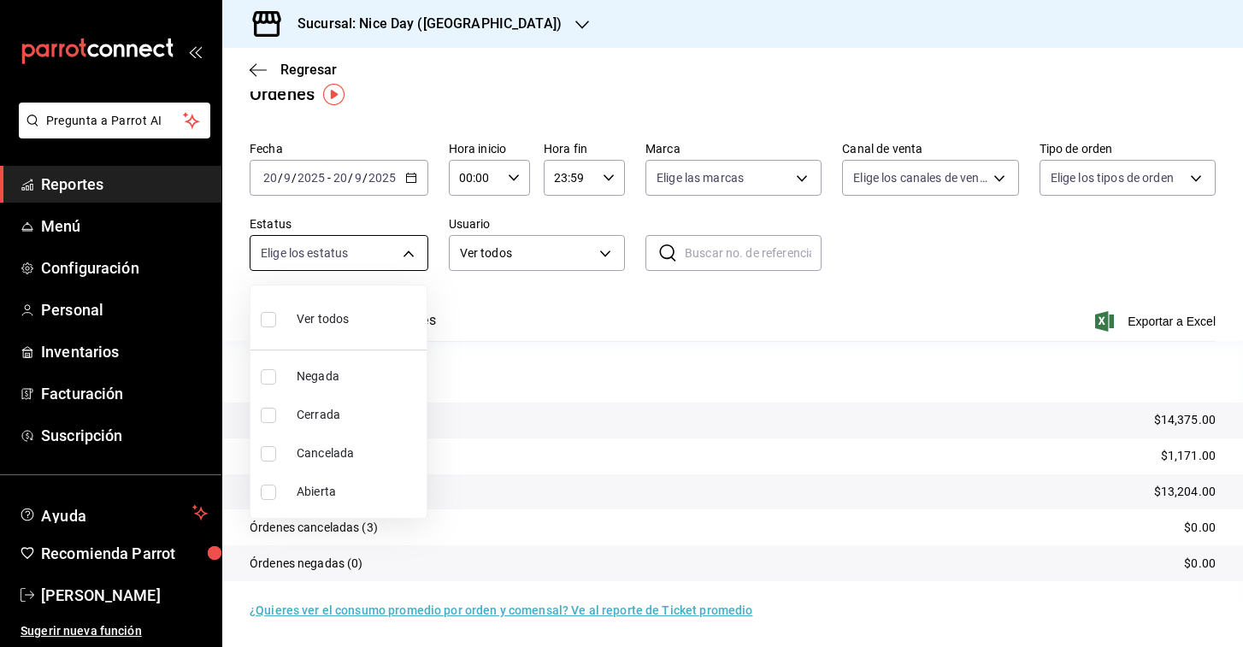
click at [403, 248] on body "Pregunta a Parrot AI Reportes Menú Configuración Personal Inventarios Facturaci…" at bounding box center [621, 323] width 1243 height 647
click at [344, 409] on span "Cerrada" at bounding box center [358, 415] width 123 height 18
type input "FINISHED"
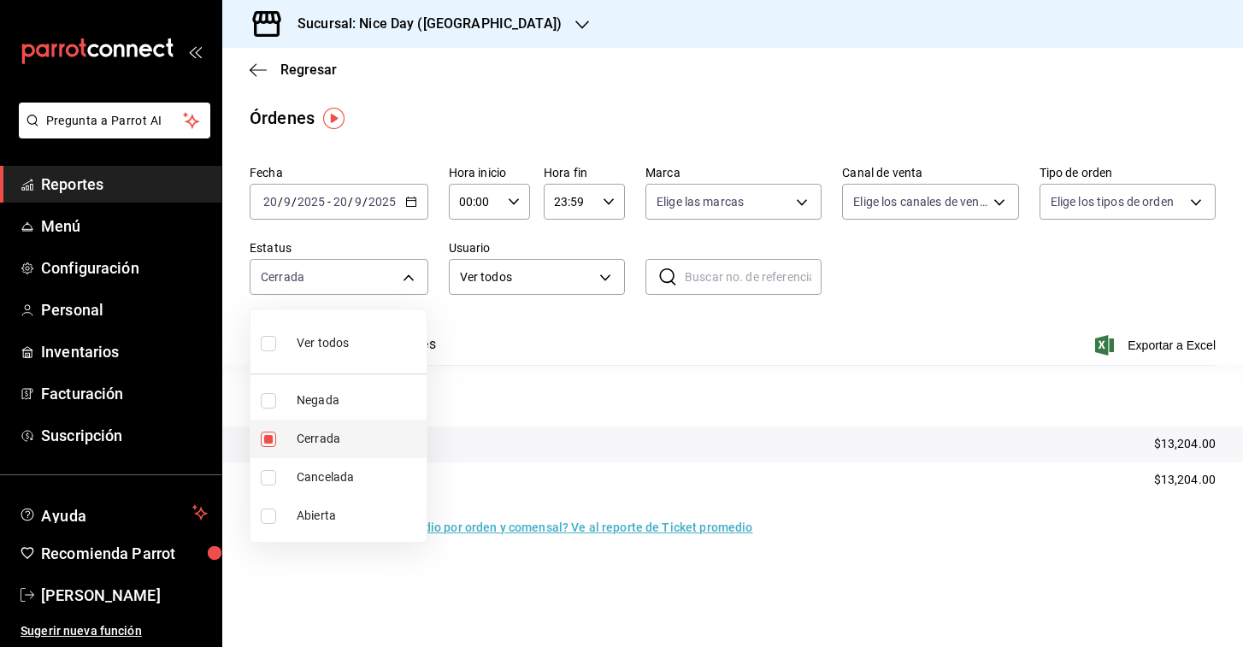
click at [268, 444] on input "checkbox" at bounding box center [268, 439] width 15 height 15
checkbox input "false"
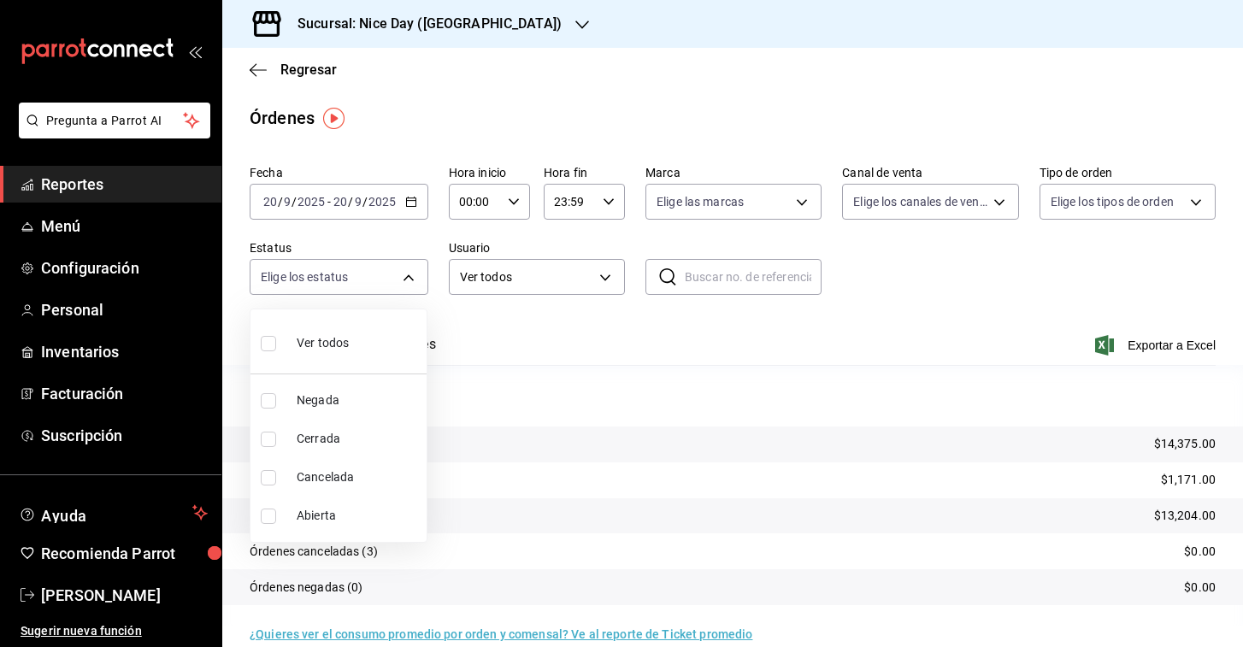
click at [268, 473] on input "checkbox" at bounding box center [268, 477] width 15 height 15
checkbox input "true"
type input "CANCELED"
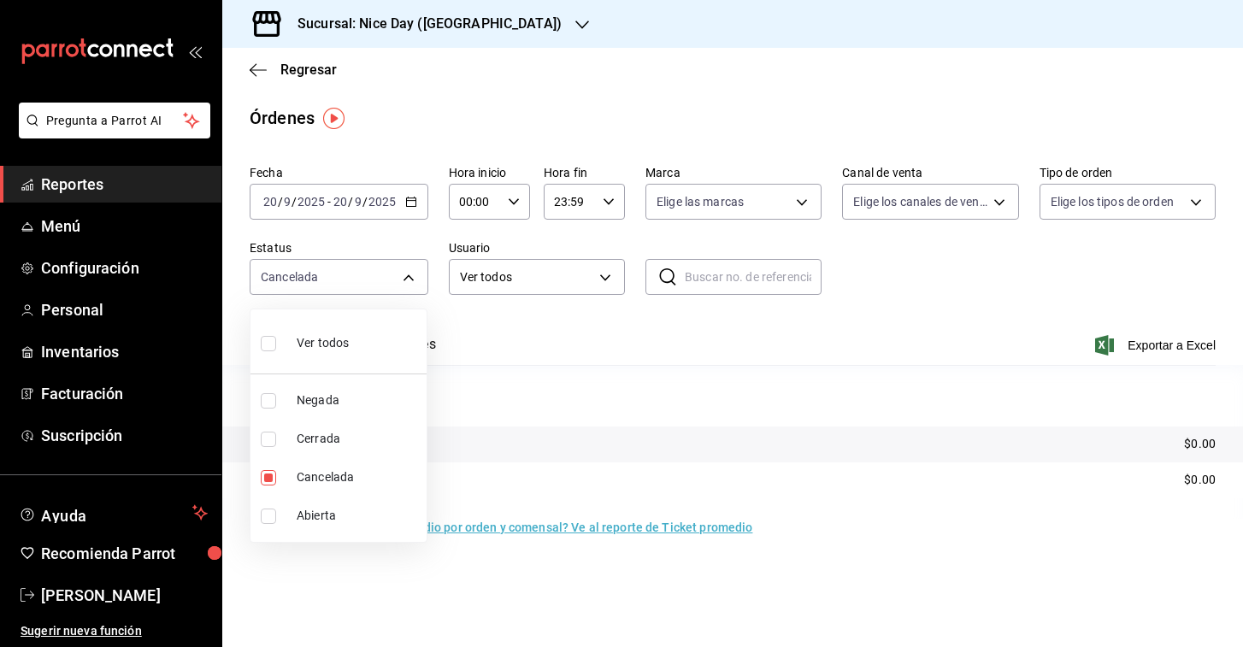
click at [579, 332] on div at bounding box center [621, 323] width 1243 height 647
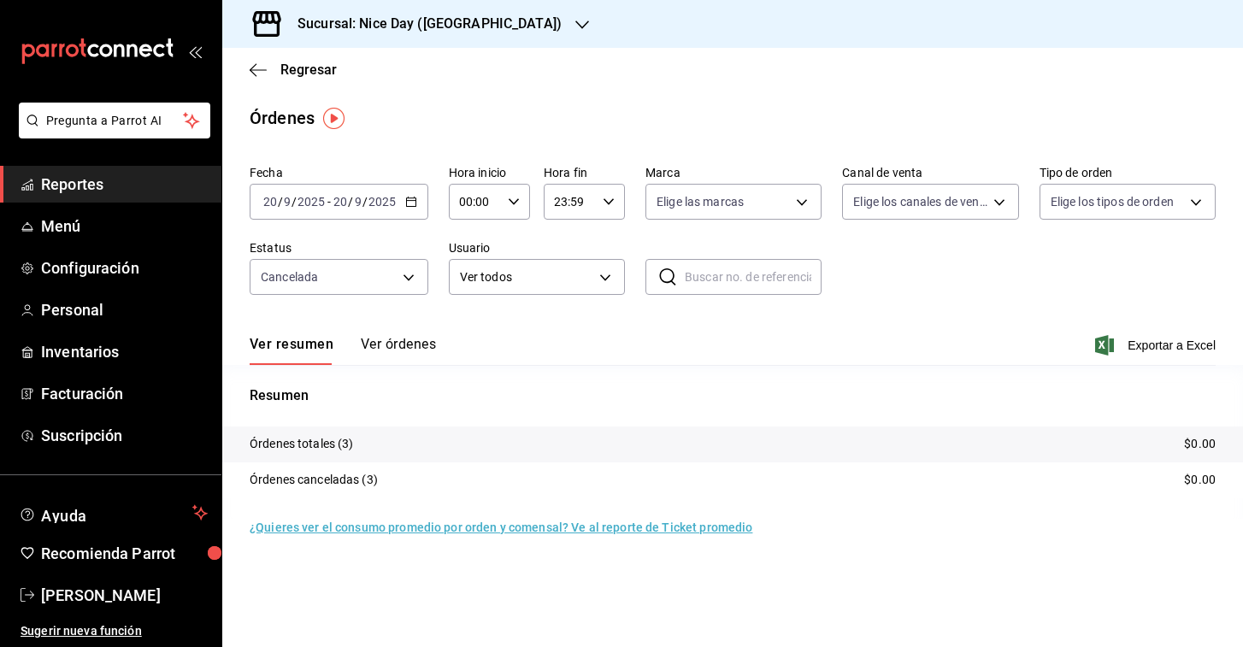
click at [343, 444] on p "Órdenes totales (3)" at bounding box center [302, 444] width 104 height 18
click at [362, 465] on tr "Órdenes canceladas (3) $0.00" at bounding box center [732, 480] width 1020 height 36
click at [259, 74] on icon "button" at bounding box center [258, 69] width 17 height 15
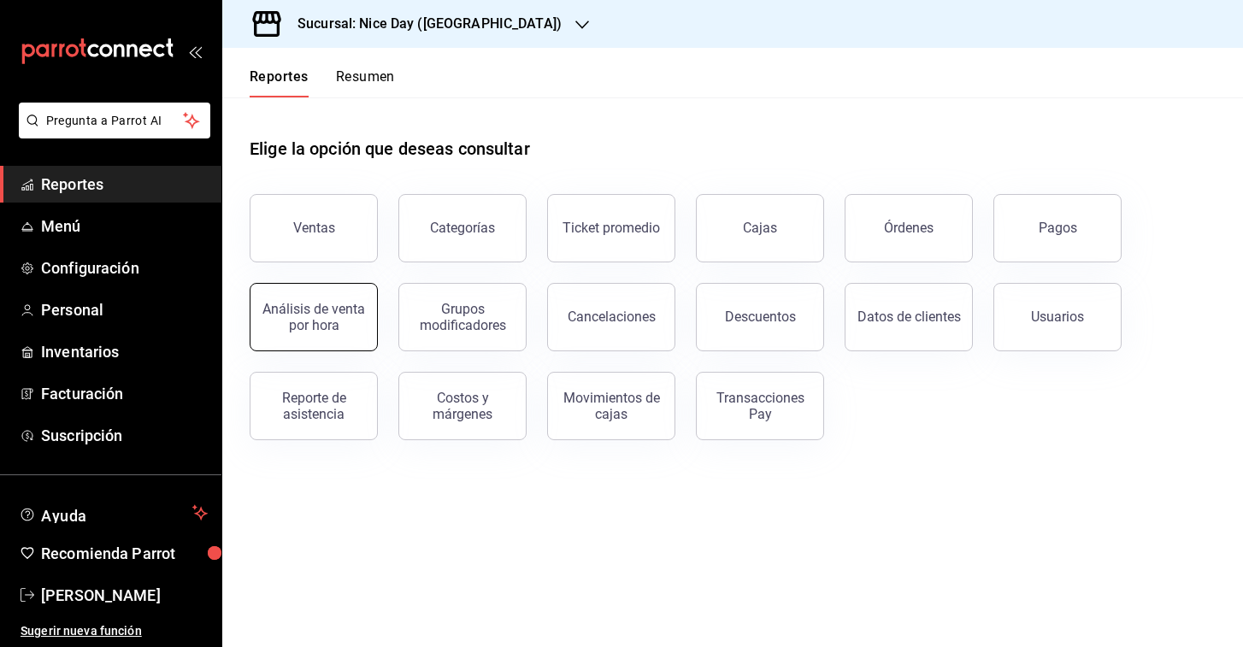
click at [347, 335] on button "Análisis de venta por hora" at bounding box center [314, 317] width 128 height 68
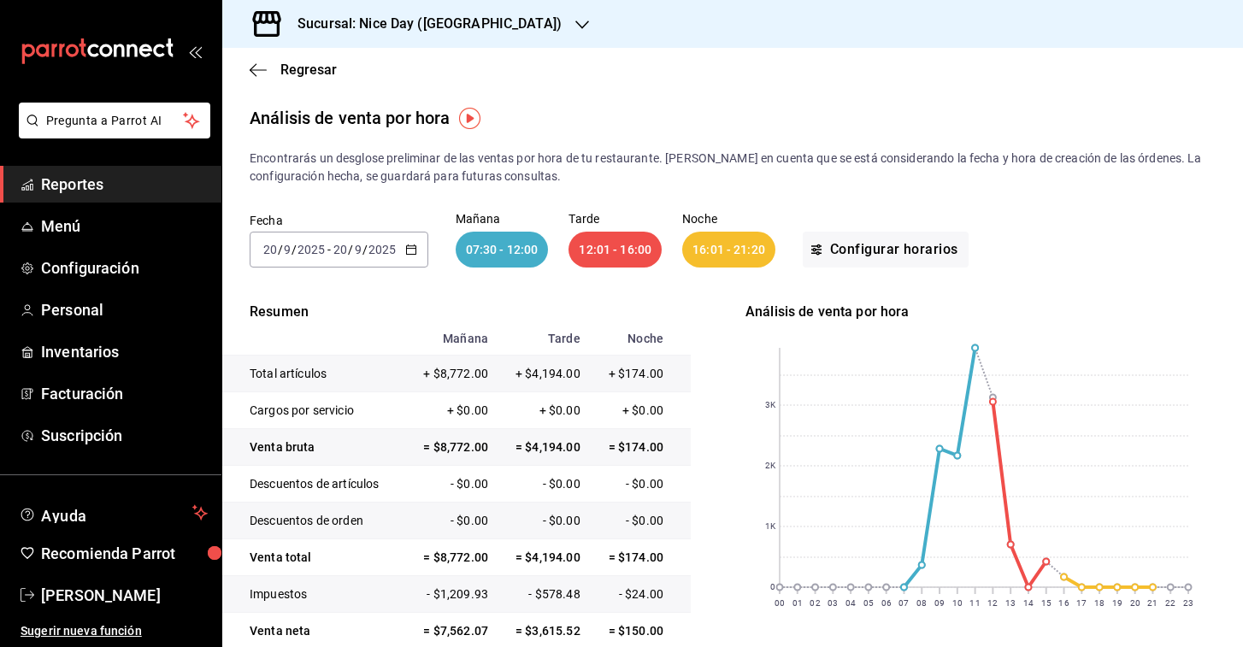
click at [415, 250] on icon "button" at bounding box center [411, 250] width 12 height 12
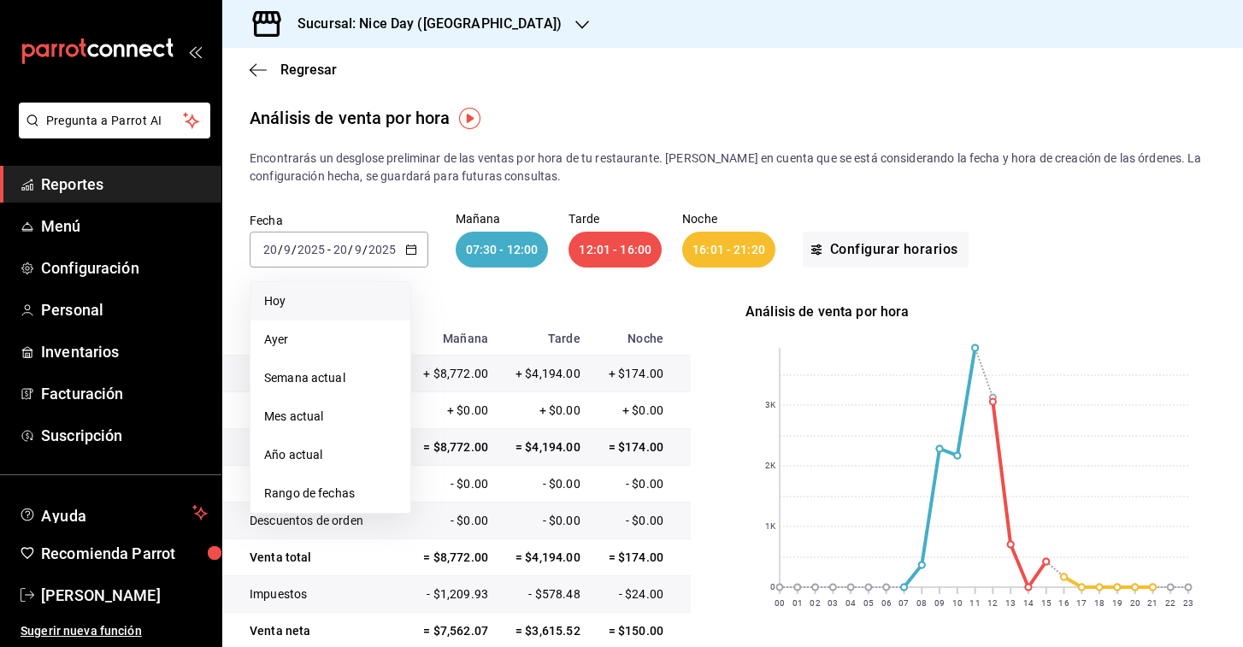
click at [296, 294] on span "Hoy" at bounding box center [330, 301] width 132 height 18
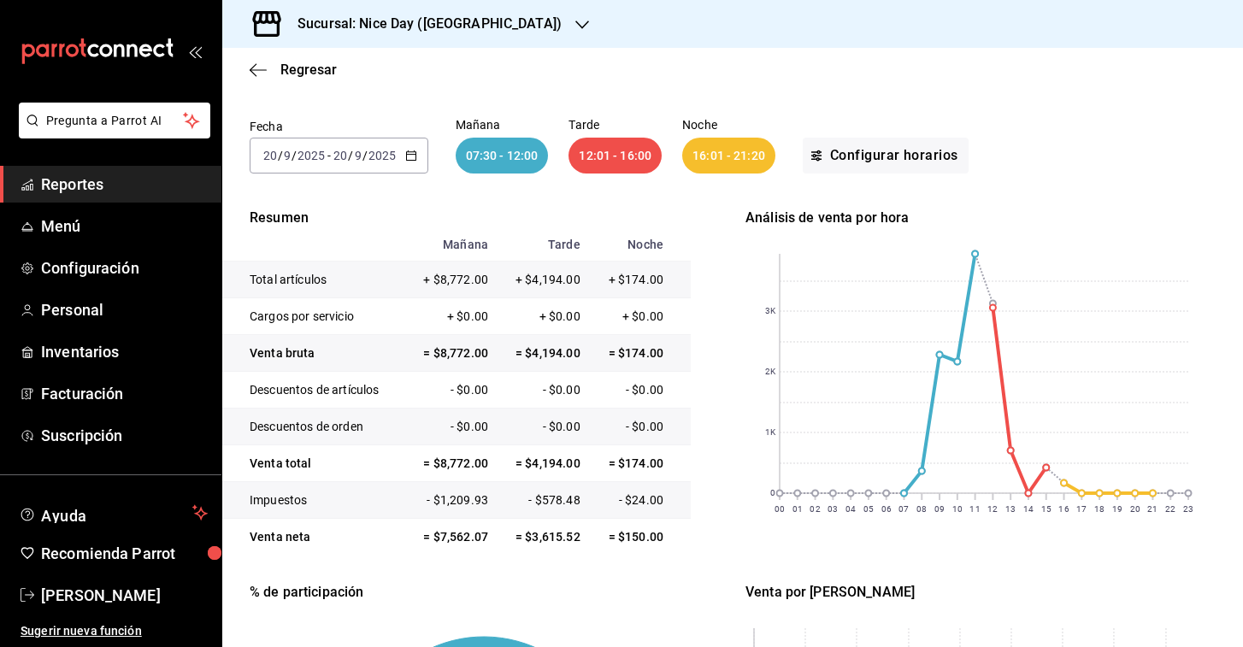
scroll to position [98, 0]
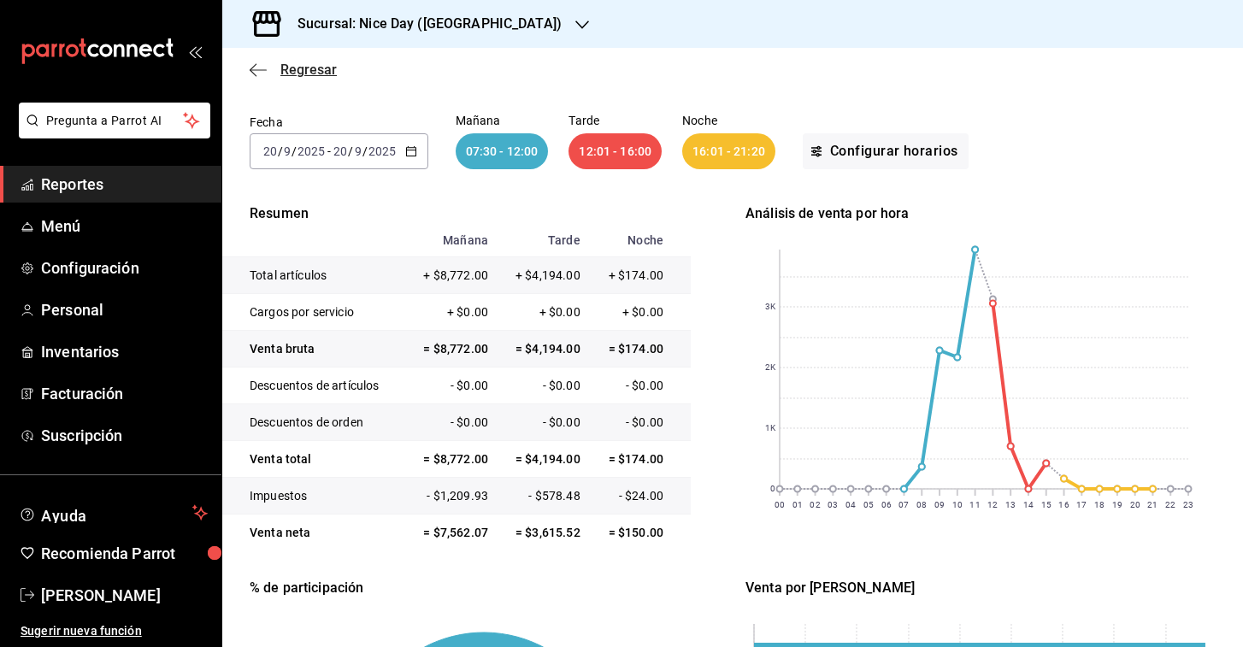
click at [253, 75] on icon "button" at bounding box center [258, 69] width 17 height 15
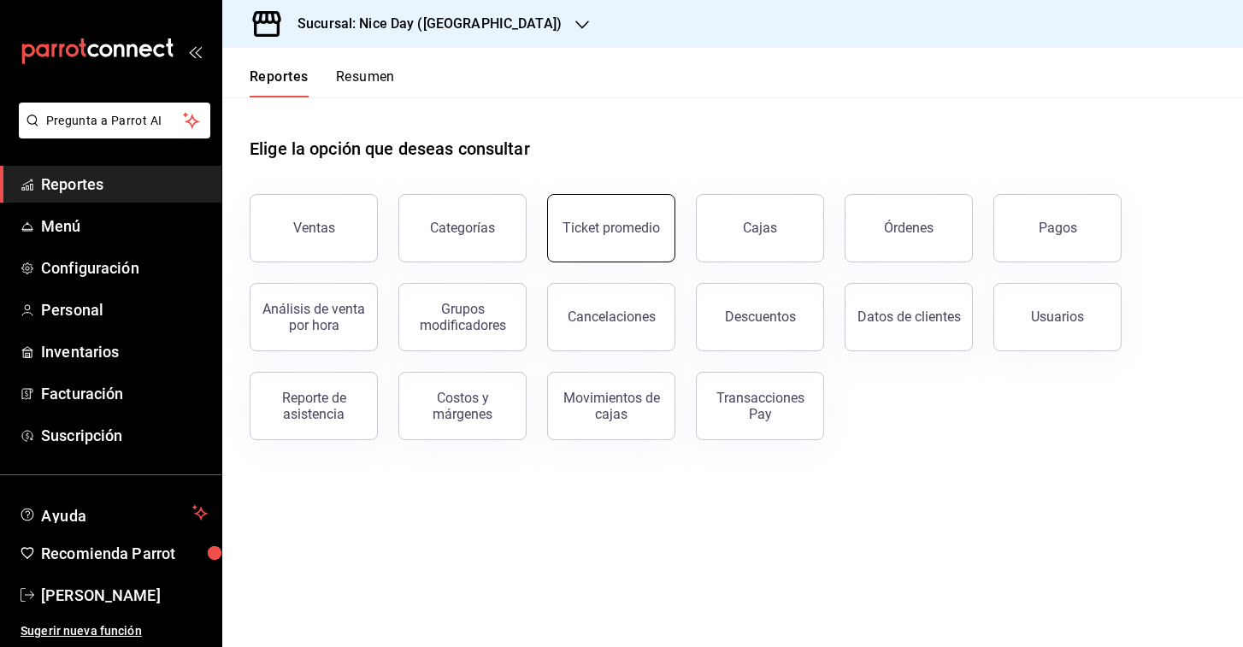
click at [654, 226] on div "Ticket promedio" at bounding box center [610, 228] width 97 height 16
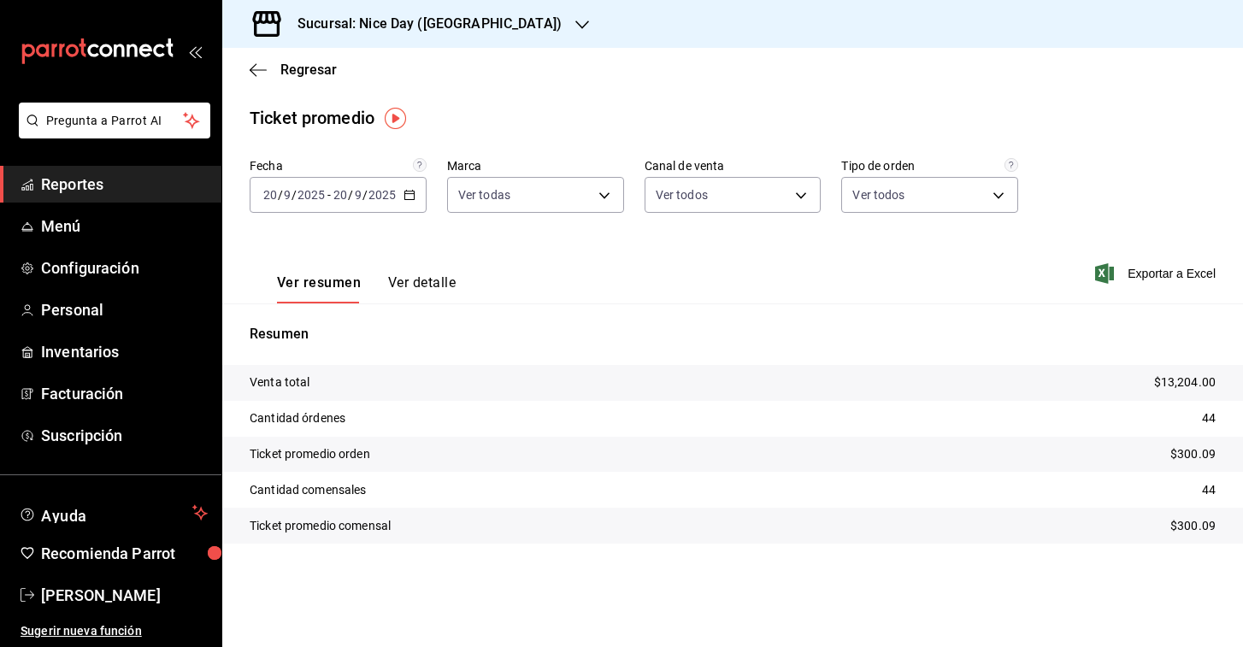
click at [367, 200] on input "2025" at bounding box center [381, 195] width 29 height 14
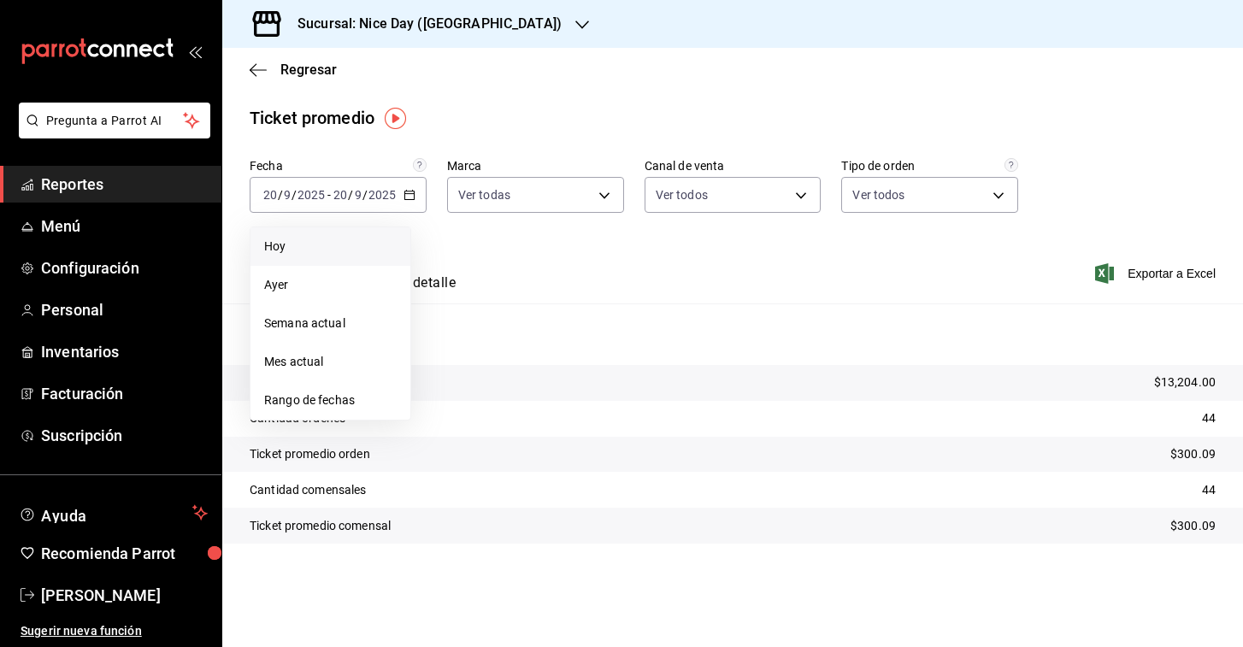
click at [315, 251] on span "Hoy" at bounding box center [330, 247] width 132 height 18
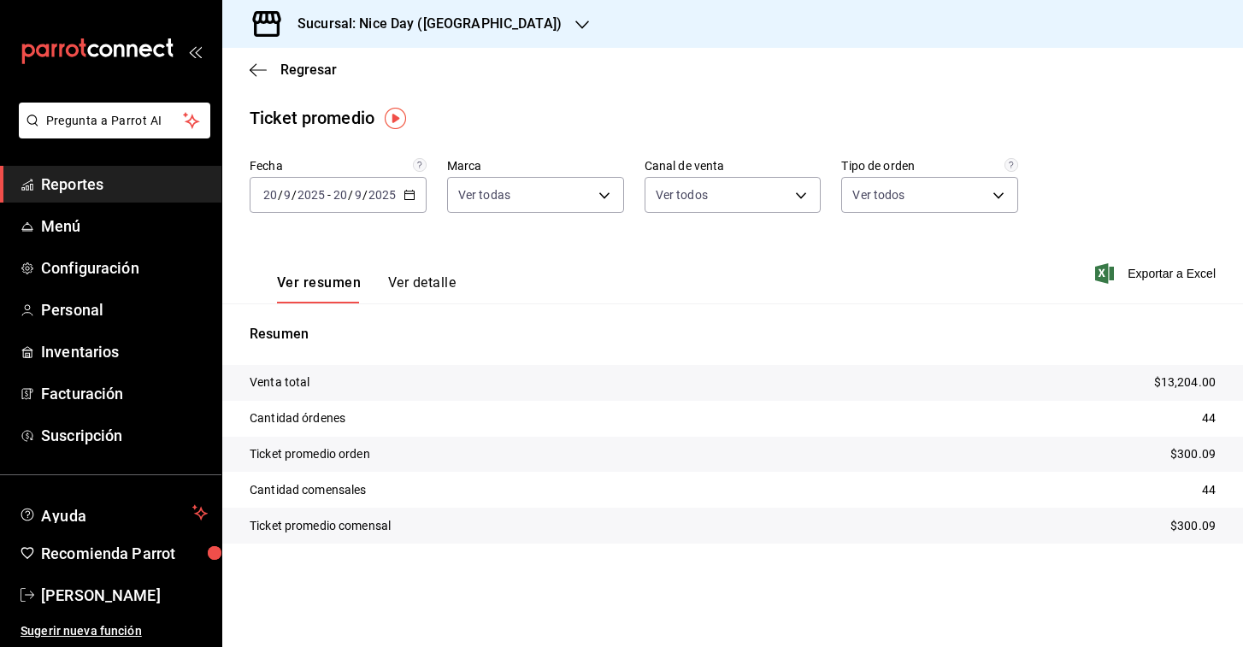
click at [575, 26] on icon "button" at bounding box center [582, 25] width 14 height 9
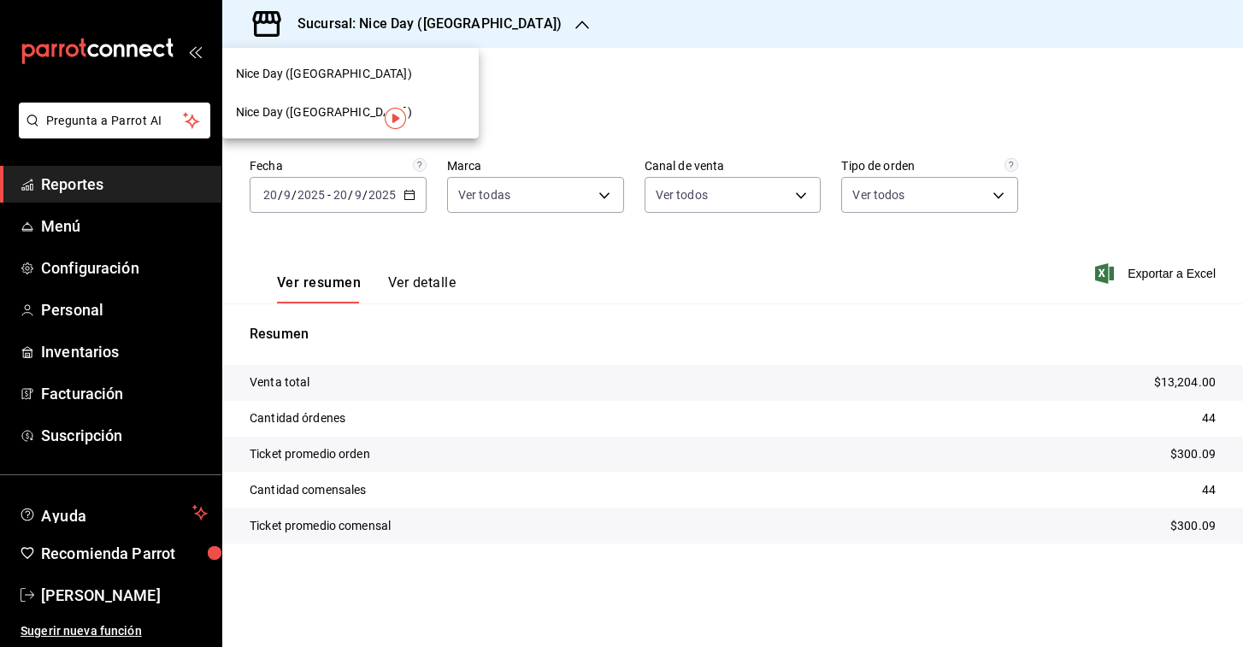
click at [987, 581] on div at bounding box center [621, 323] width 1243 height 647
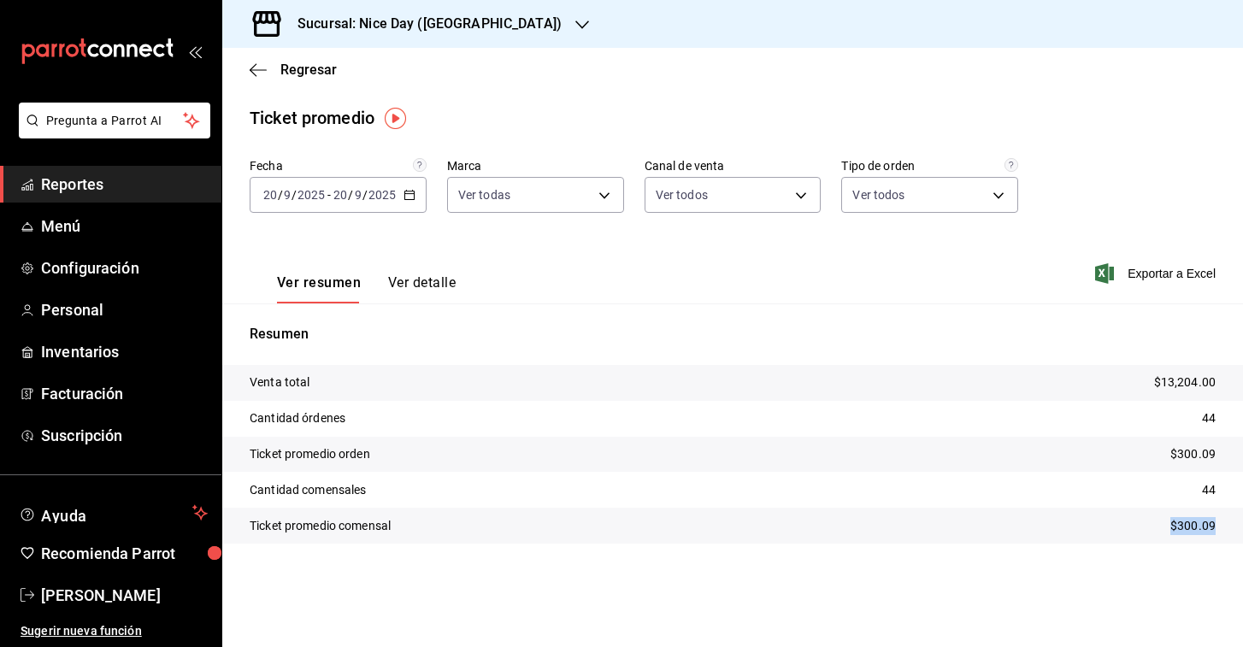
drag, startPoint x: 1223, startPoint y: 525, endPoint x: 1147, endPoint y: 529, distance: 76.2
click at [1147, 529] on tr "Ticket promedio comensal $300.09" at bounding box center [732, 526] width 1020 height 36
click at [1082, 590] on div "Fecha 2025-09-20 20 / 9 / 2025 - 2025-09-20 20 / 9 / 2025 Marca Ver todas dcb30…" at bounding box center [732, 374] width 1020 height 433
click at [575, 21] on icon "button" at bounding box center [582, 25] width 14 height 14
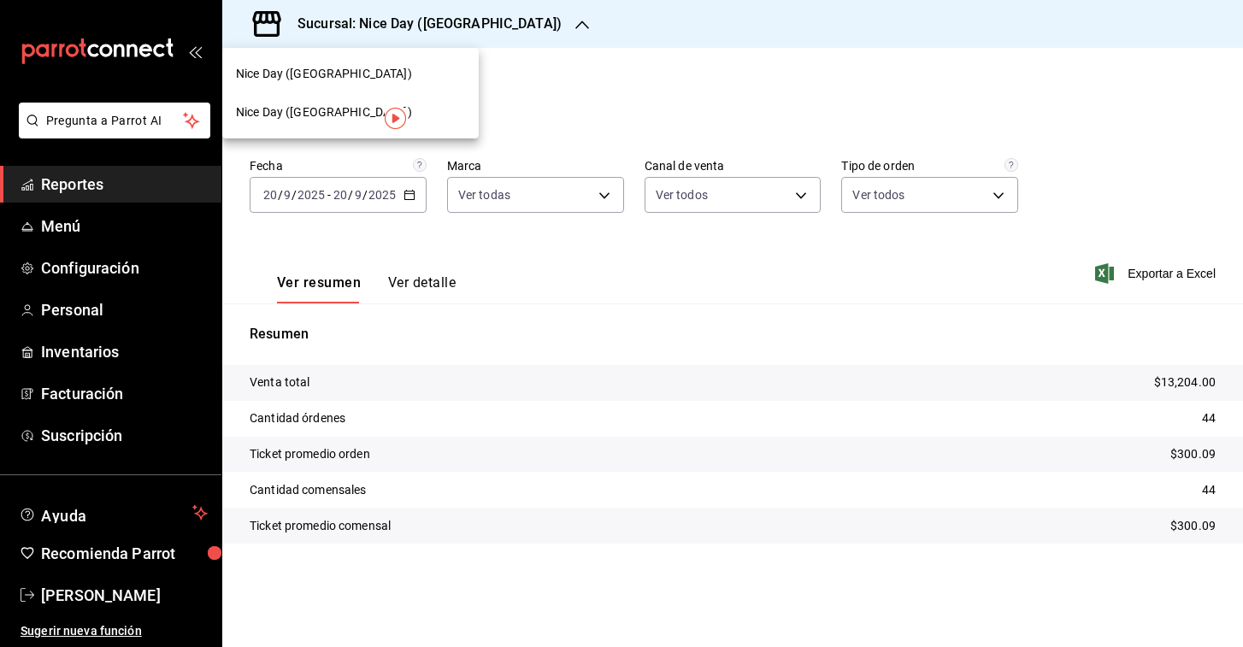
click at [328, 58] on div "Nice Day (Puebla)" at bounding box center [350, 74] width 256 height 38
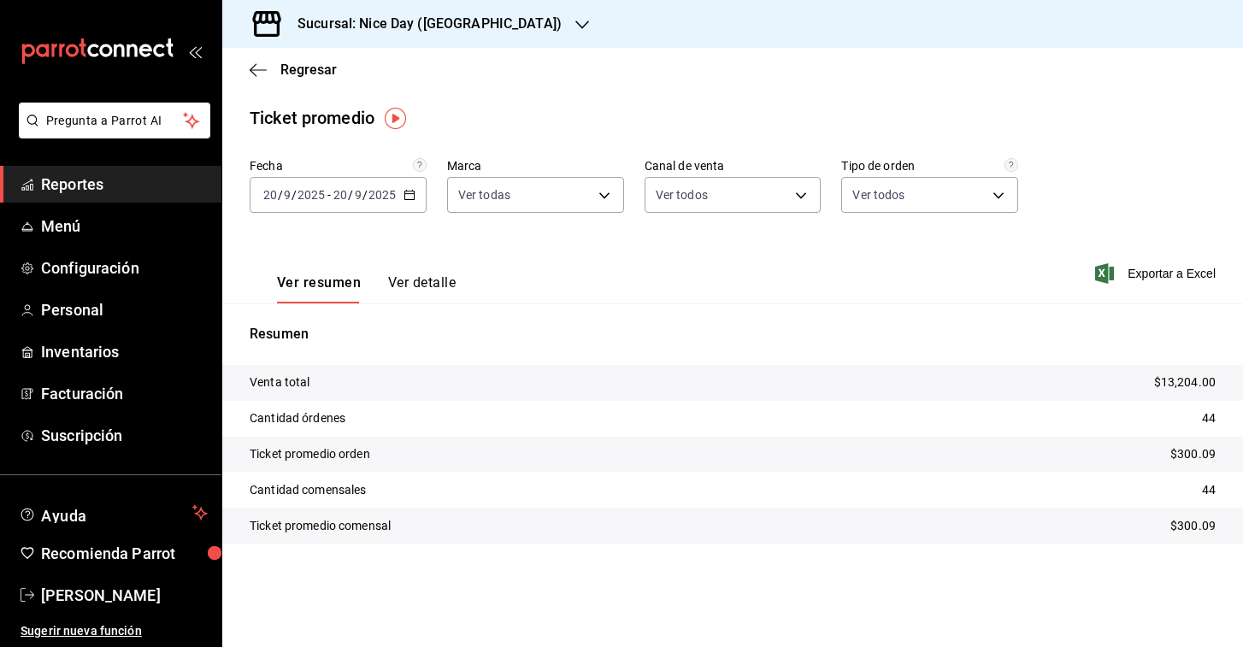
click at [575, 25] on icon "button" at bounding box center [582, 25] width 14 height 14
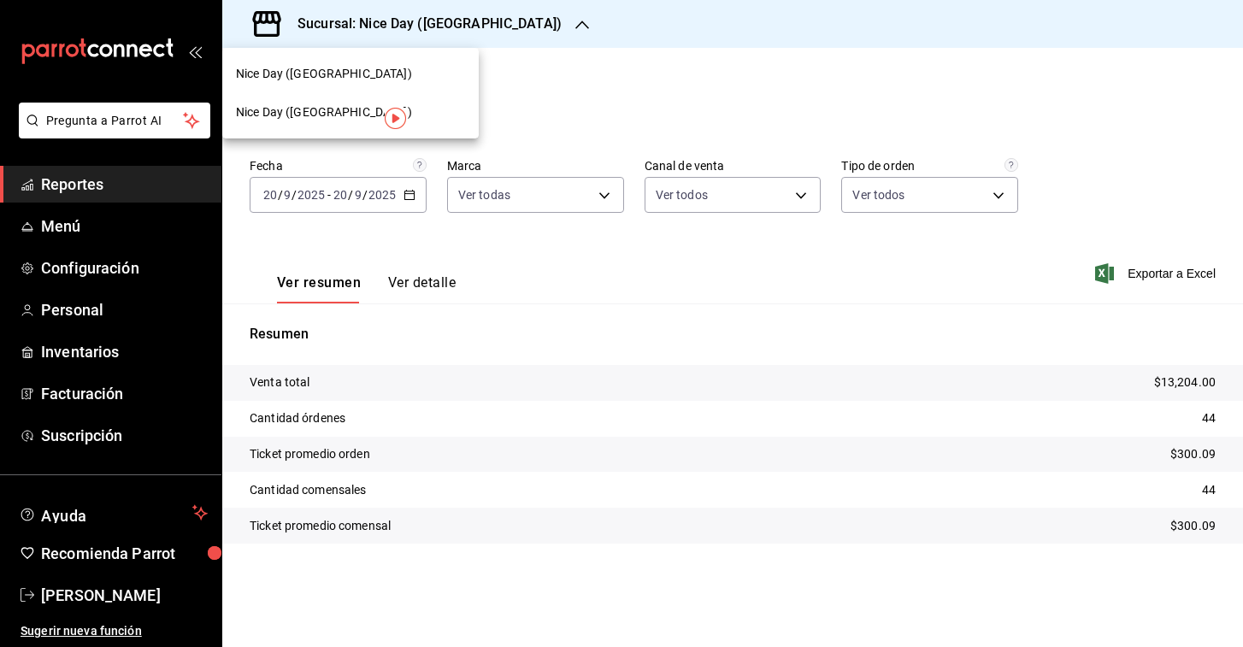
click at [397, 105] on div "Nice Day (Pánuco)" at bounding box center [350, 112] width 229 height 18
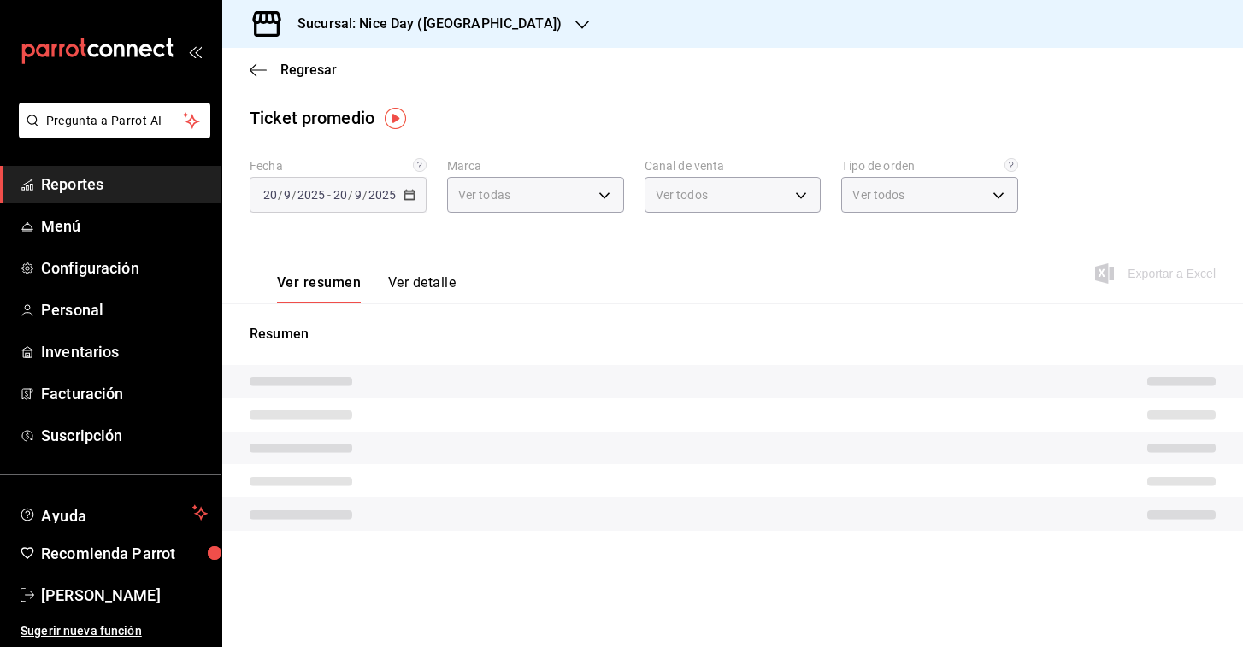
type input "753fcf56-c577-4d97-a3f3-e7c75058344f"
type input "PARROT,UBER_EATS,RAPPI,DIDI_FOOD,ONLINE"
type input "b98655d5-12d8-471a-9256-6b98b2f74a4f,96d6b027-ad25-4690-ae79-e4c5ad204dbd,EXTER…"
